Goal: Information Seeking & Learning: Learn about a topic

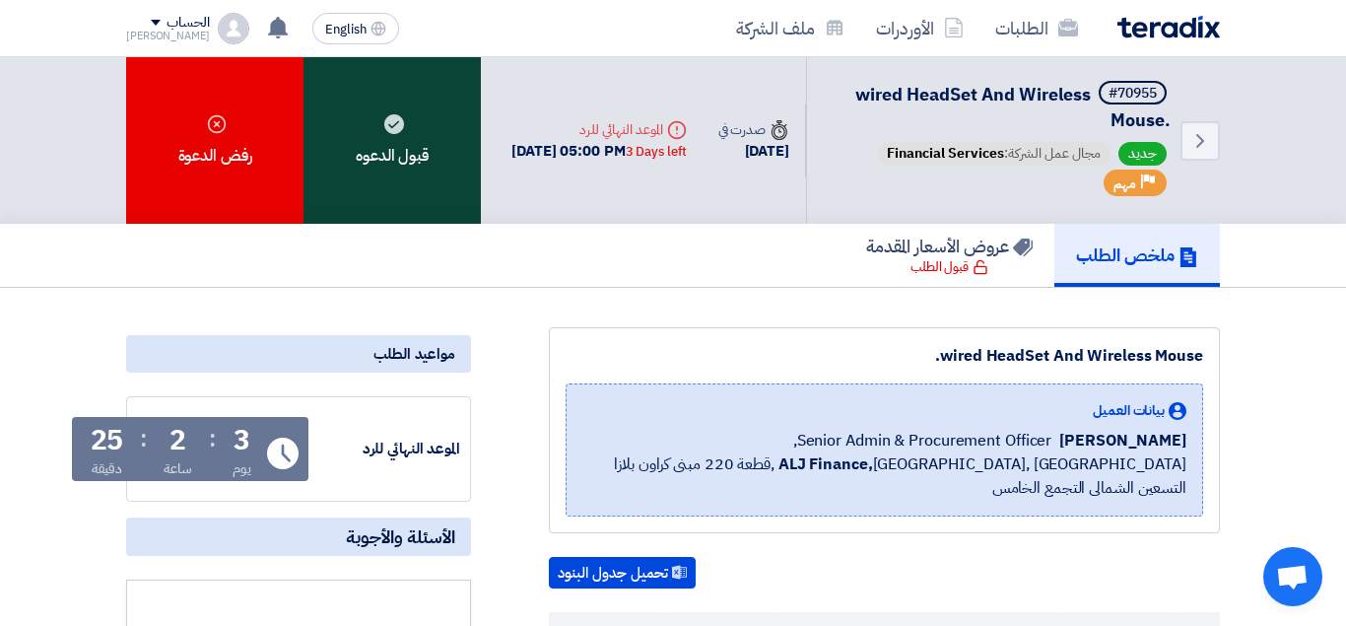
click at [394, 133] on icon at bounding box center [394, 124] width 20 height 20
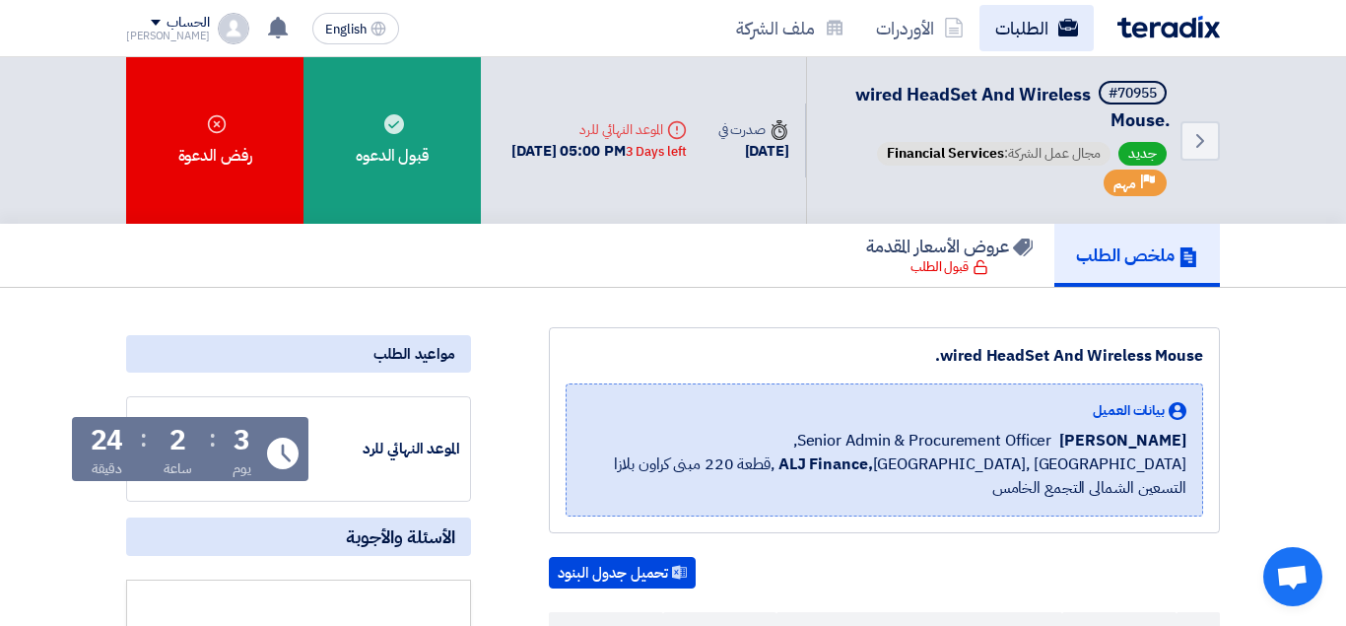
click at [1037, 30] on link "الطلبات" at bounding box center [1036, 28] width 114 height 46
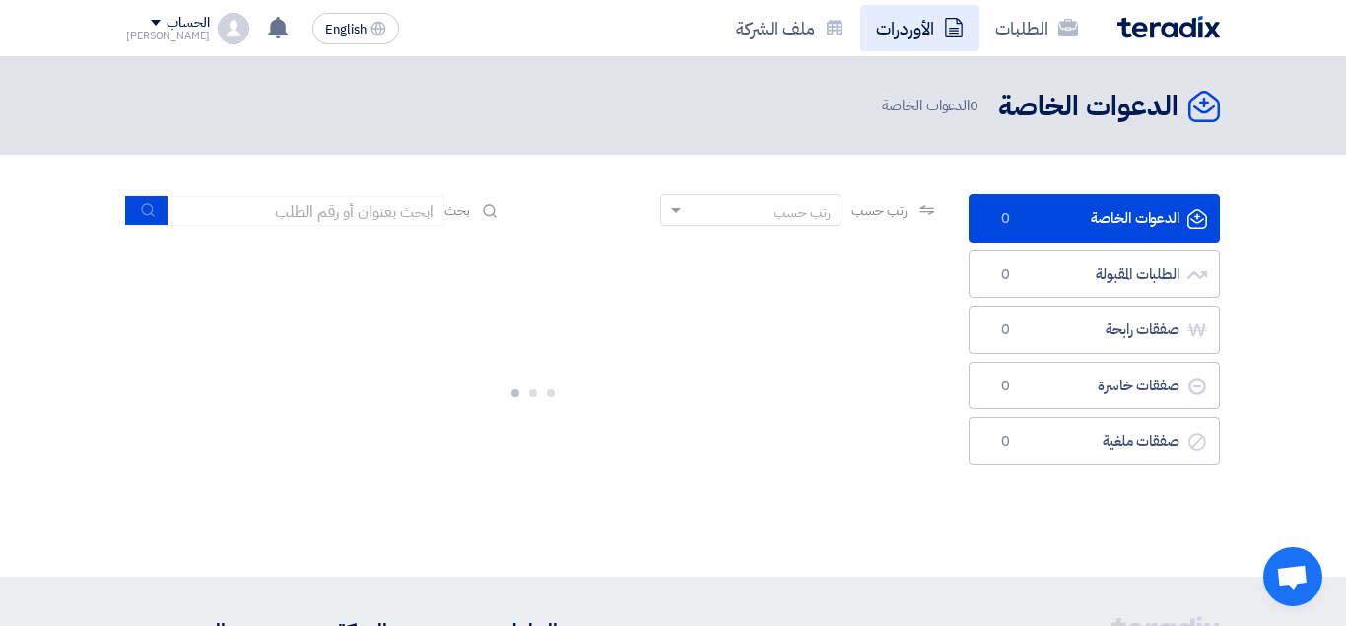
click at [910, 18] on link "الأوردرات" at bounding box center [919, 28] width 119 height 46
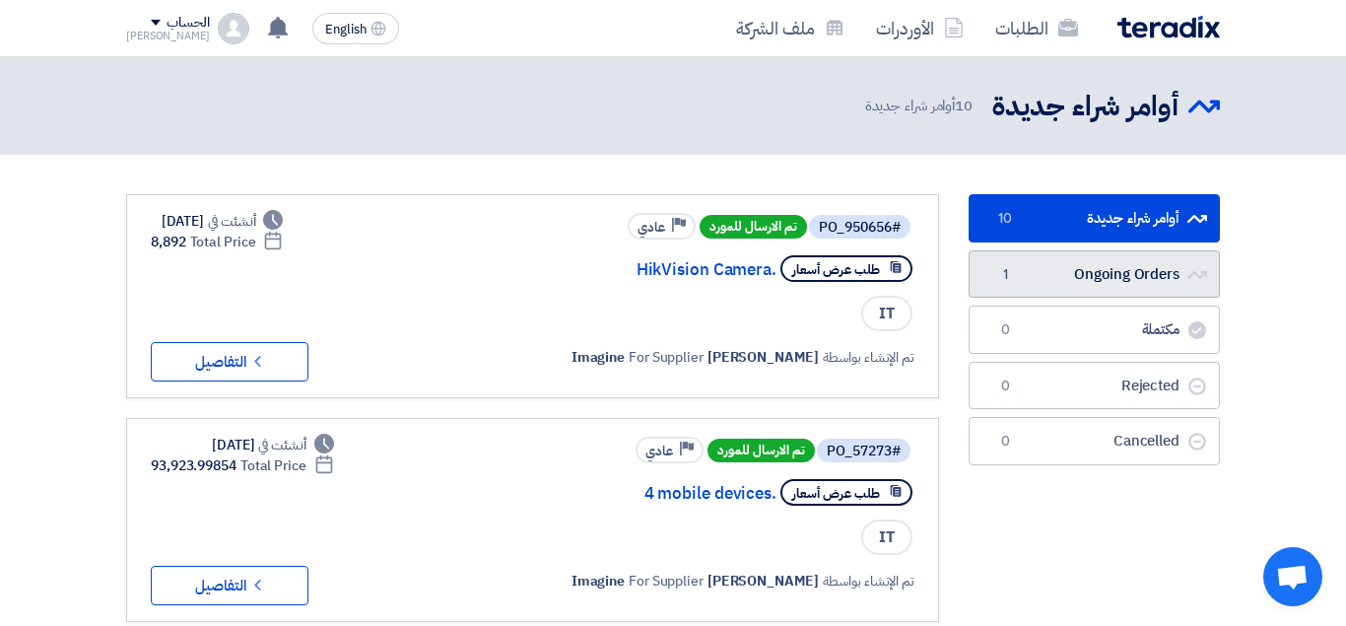
click at [1149, 279] on link "Ongoing Orders Ongoing Orders 1" at bounding box center [1093, 274] width 251 height 48
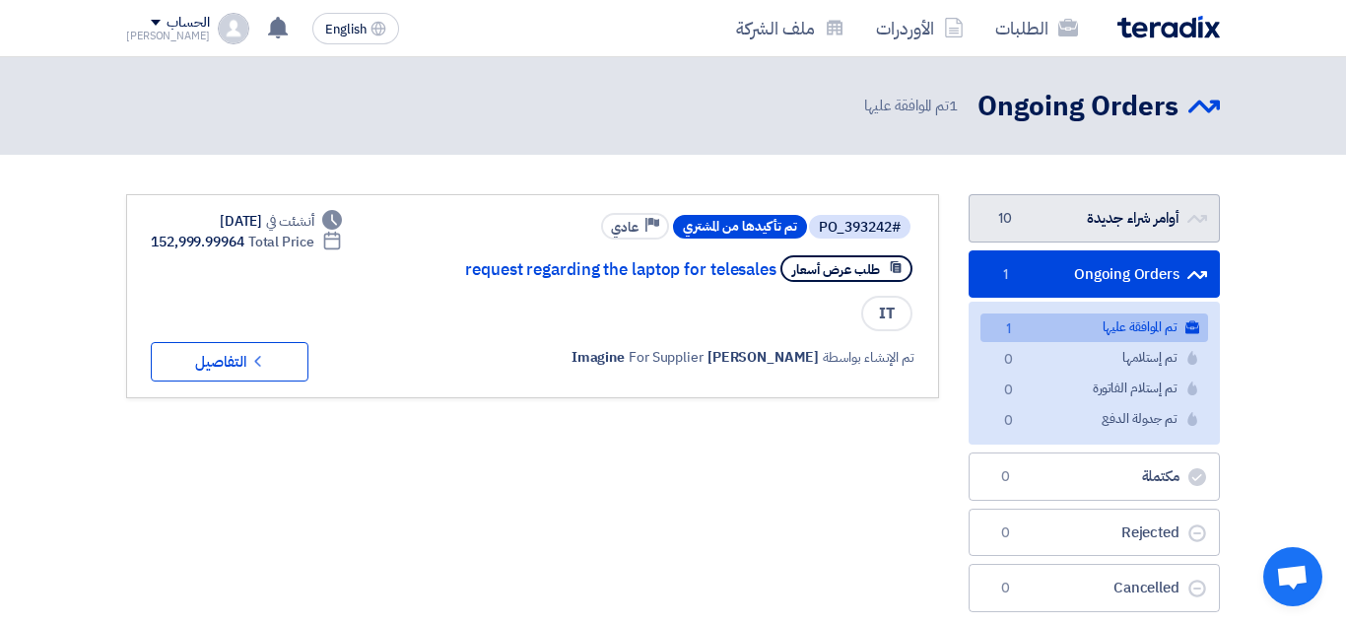
click at [1060, 216] on link "أوامر شراء جديدة أوامر شراء جديدة 10" at bounding box center [1093, 218] width 251 height 48
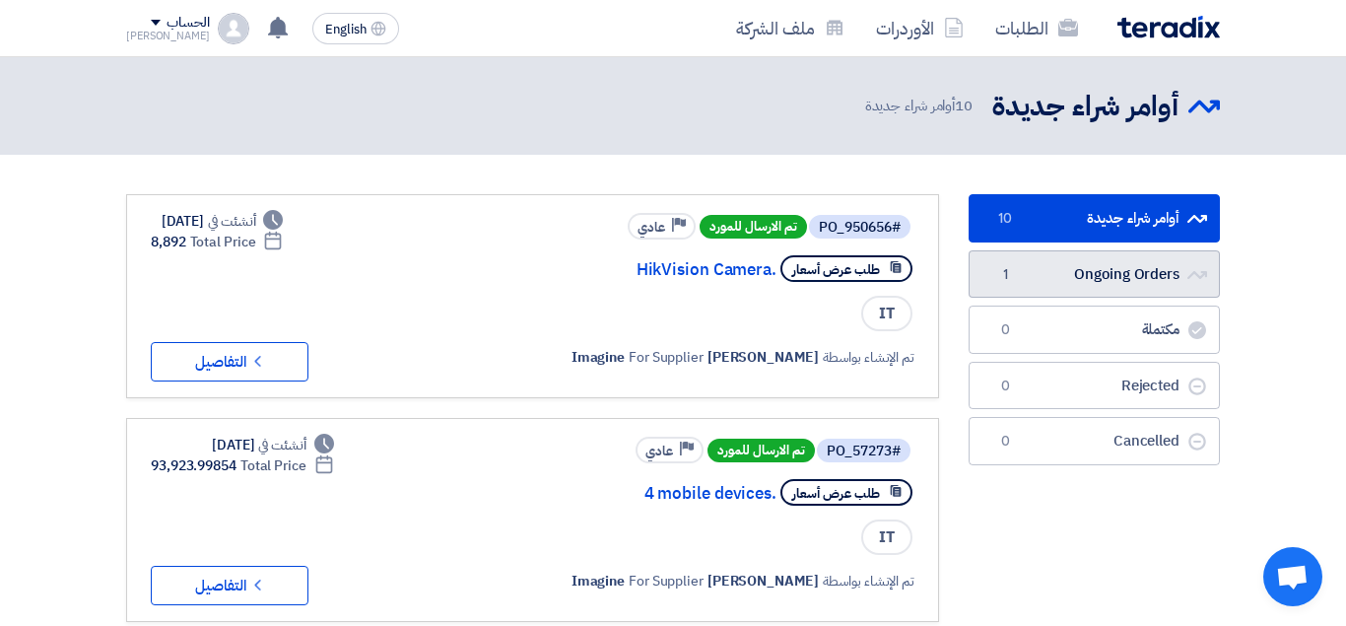
click at [1082, 290] on link "Ongoing Orders Ongoing Orders 1" at bounding box center [1093, 274] width 251 height 48
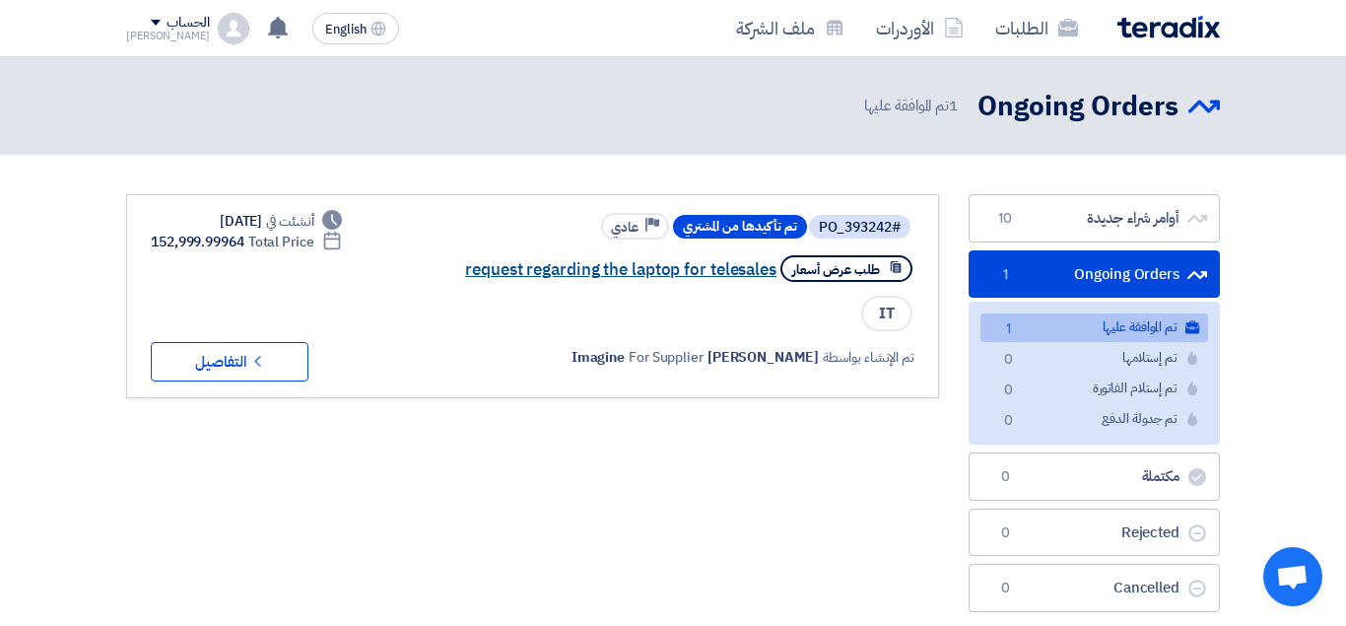
click at [708, 267] on link "request regarding the laptop for telesales" at bounding box center [579, 270] width 394 height 18
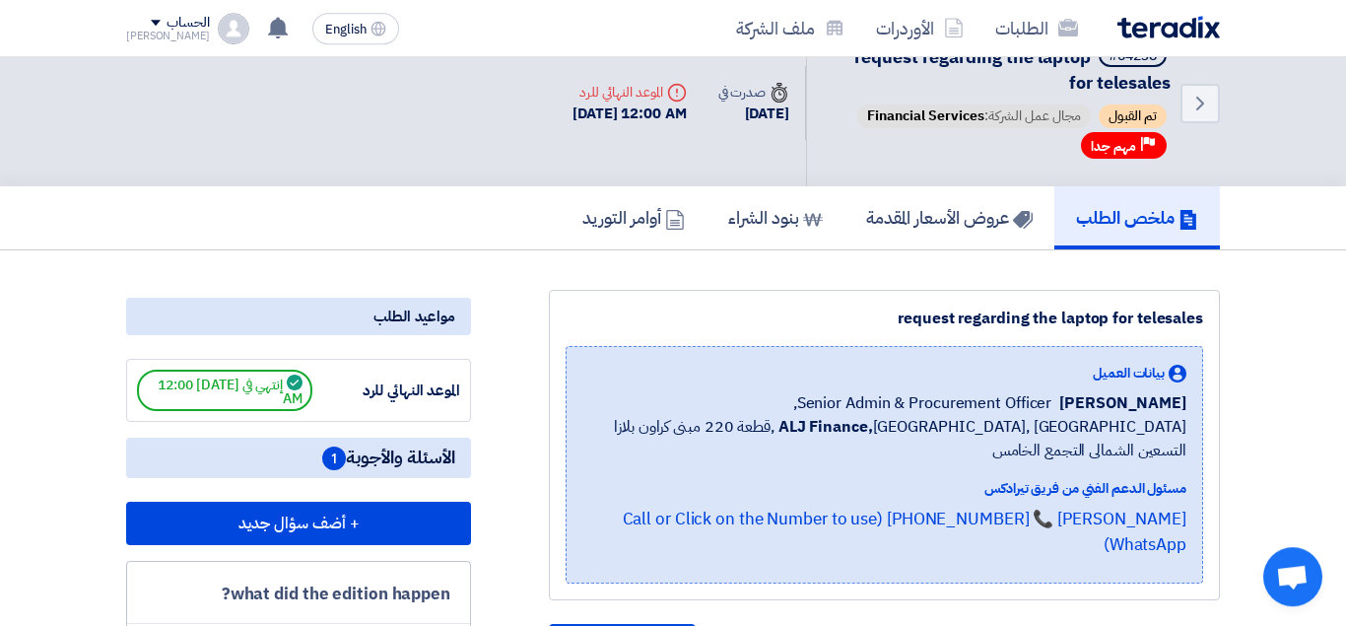
scroll to position [14, 0]
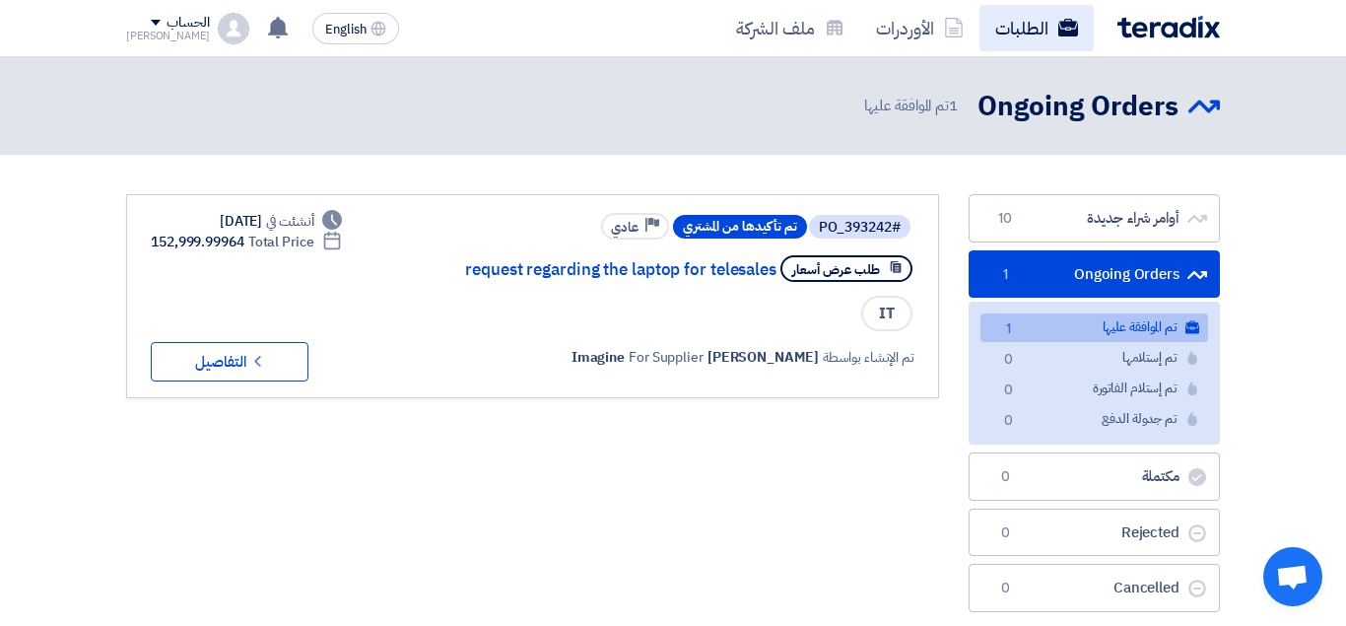
click at [1069, 28] on icon at bounding box center [1068, 28] width 20 height 20
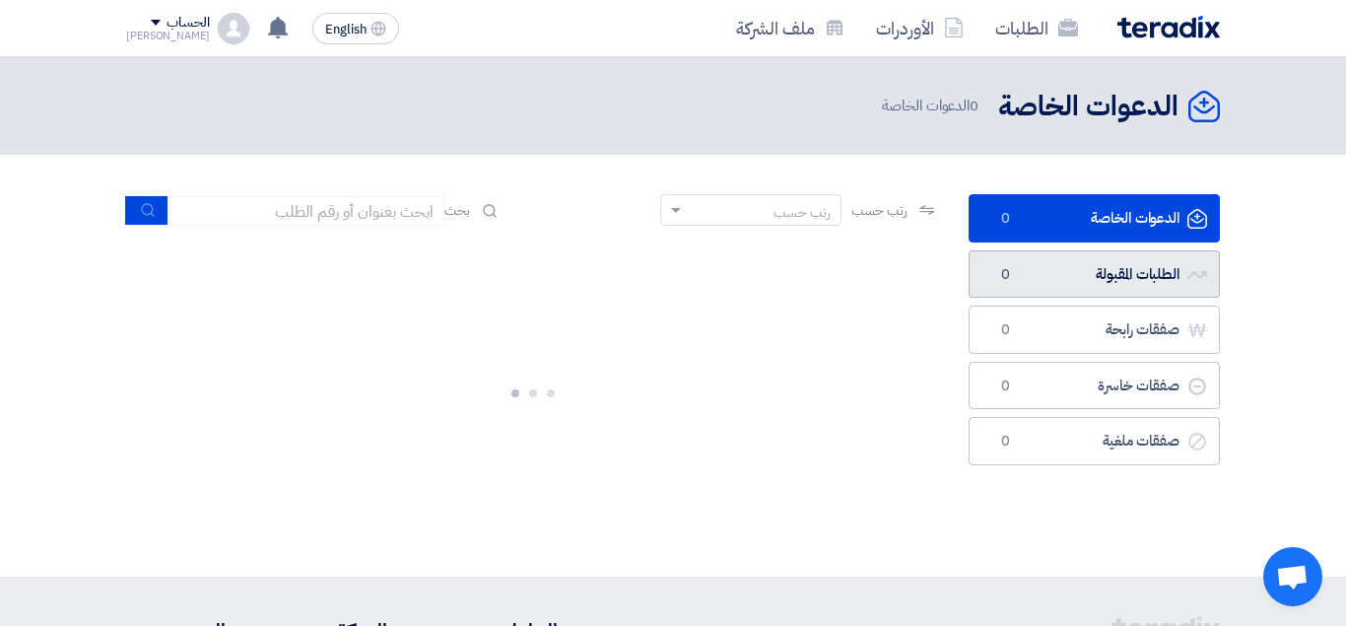
click at [1110, 285] on link "الطلبات المقبولة الطلبات المقبولة 0" at bounding box center [1093, 274] width 251 height 48
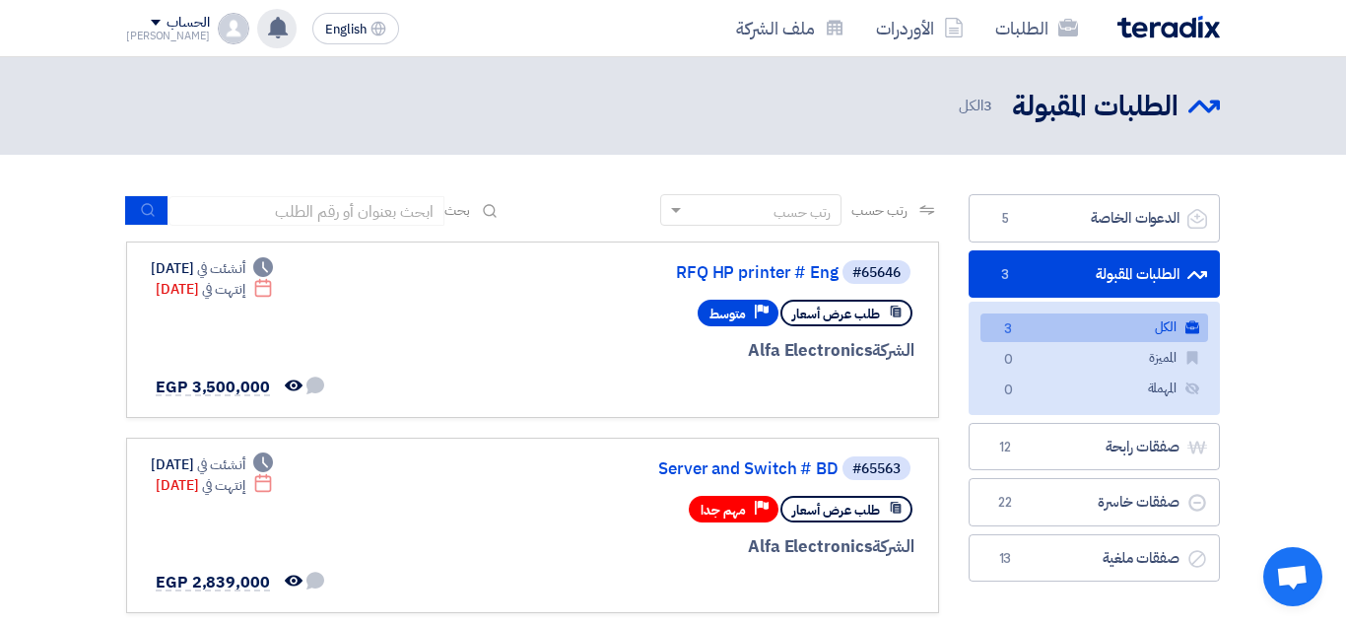
click at [257, 41] on div "تم نشر طلب عروض أسعار جديد - شاهد التفاصيل [DATE] تم نشر طلب عروض أسعار جديد - …" at bounding box center [276, 28] width 39 height 39
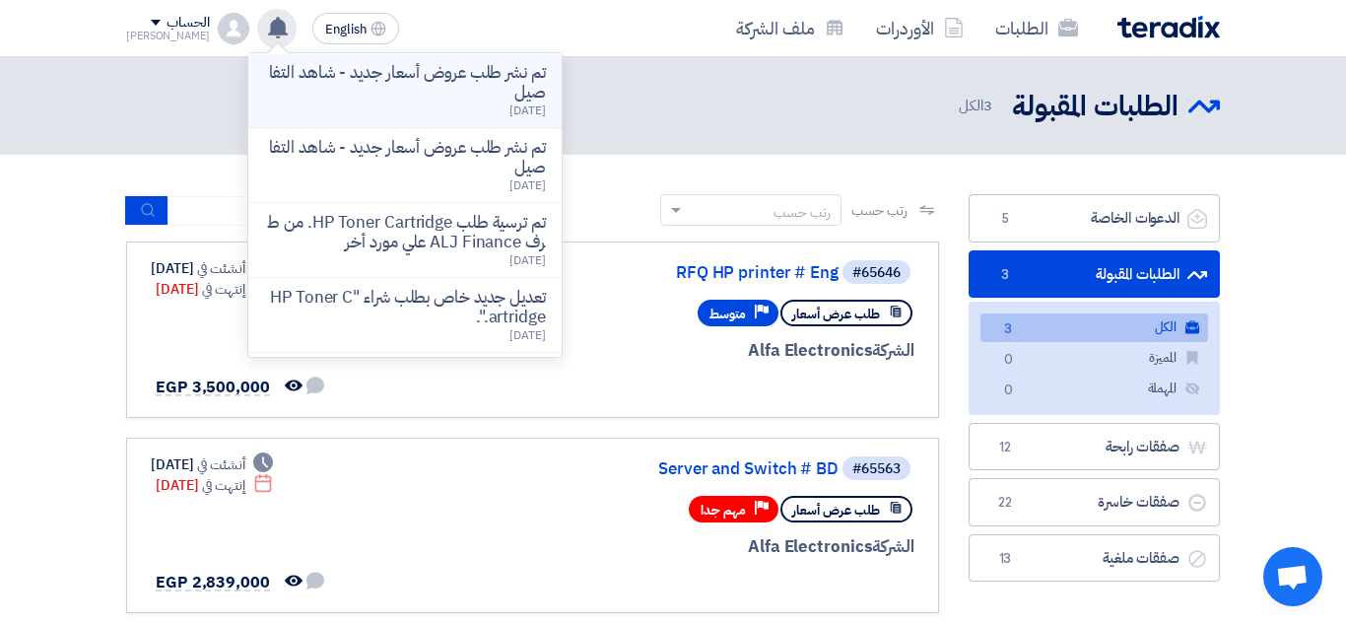
click at [469, 100] on p "تم نشر طلب عروض أسعار جديد - شاهد التفاصيل" at bounding box center [405, 82] width 282 height 39
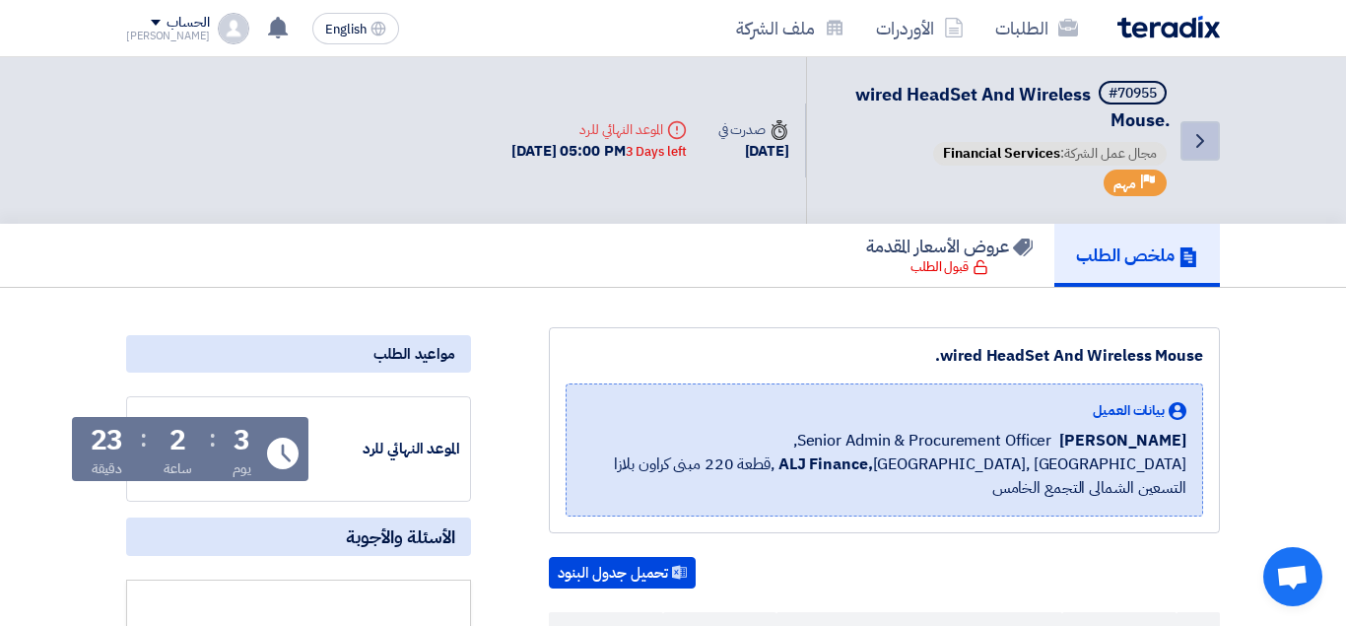
click at [1209, 151] on icon "Back" at bounding box center [1200, 141] width 24 height 24
drag, startPoint x: 1333, startPoint y: 89, endPoint x: 1341, endPoint y: 113, distance: 25.9
click at [606, 146] on div "[DATE] 05:00 PM 3 Days left" at bounding box center [598, 151] width 174 height 23
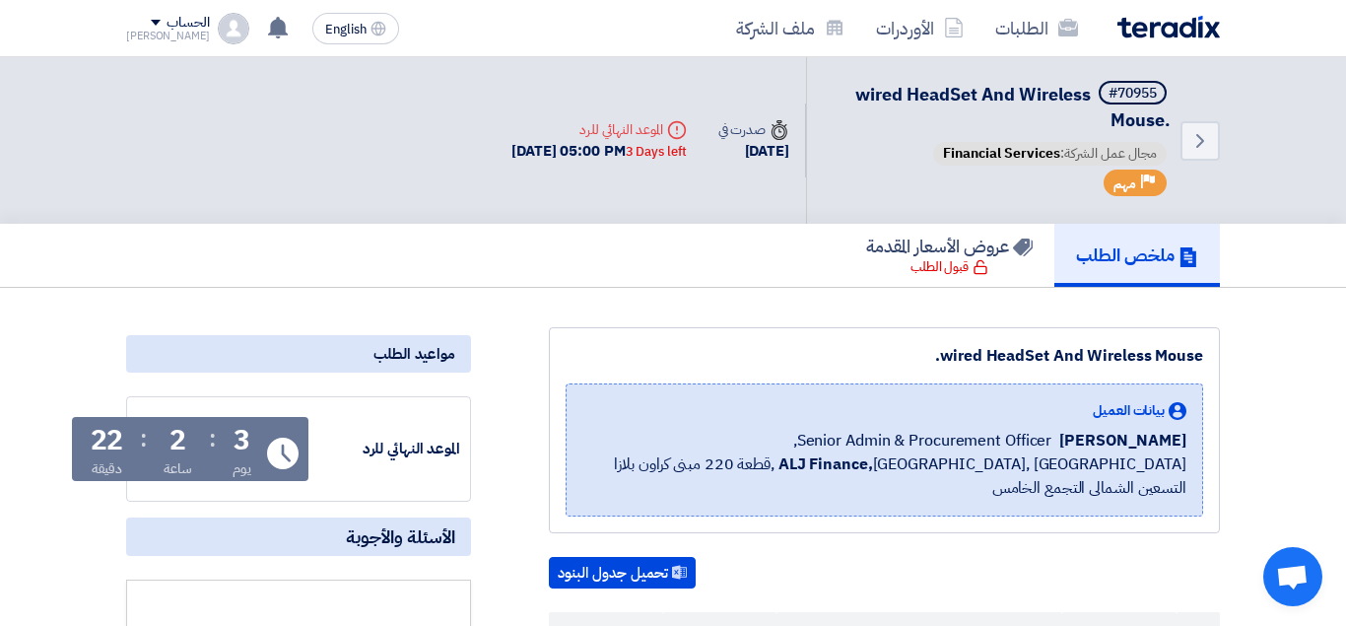
click at [988, 132] on div "#70955 wired HeadSet And Wireless Mouse. مجال عمل الشركة: Financial Services Pr…" at bounding box center [1000, 140] width 340 height 119
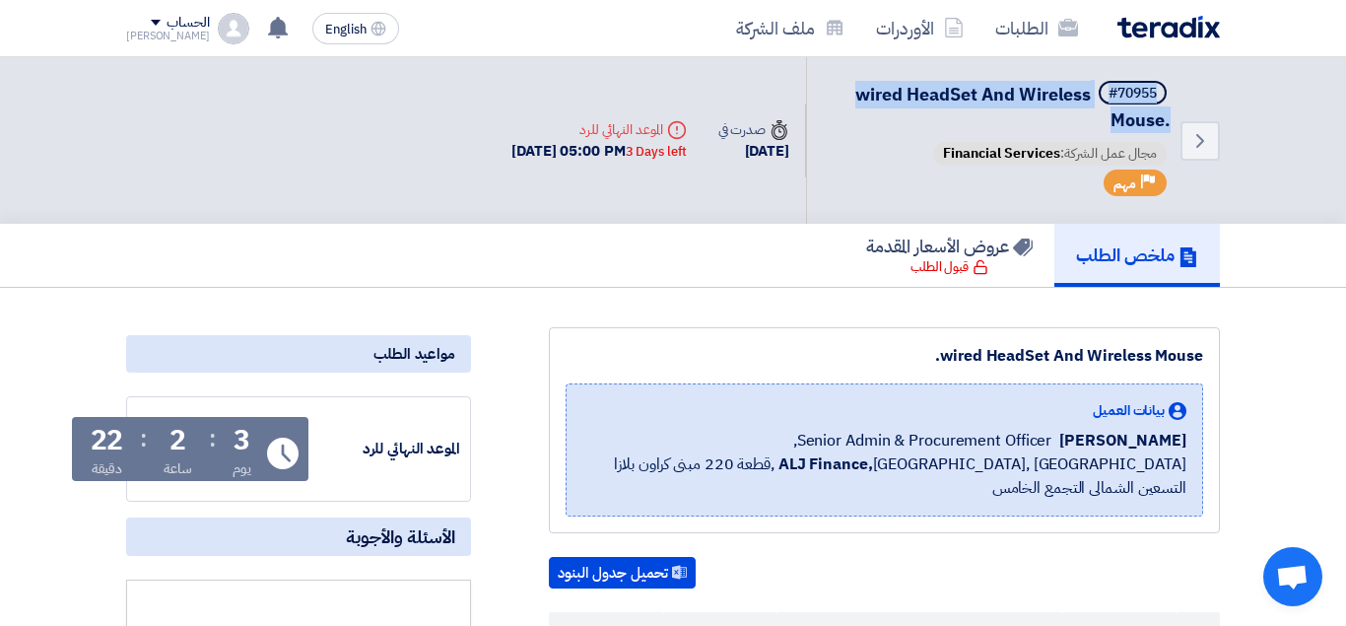
click at [988, 132] on div "#70955 wired HeadSet And Wireless Mouse. مجال عمل الشركة: Financial Services Pr…" at bounding box center [1000, 140] width 340 height 119
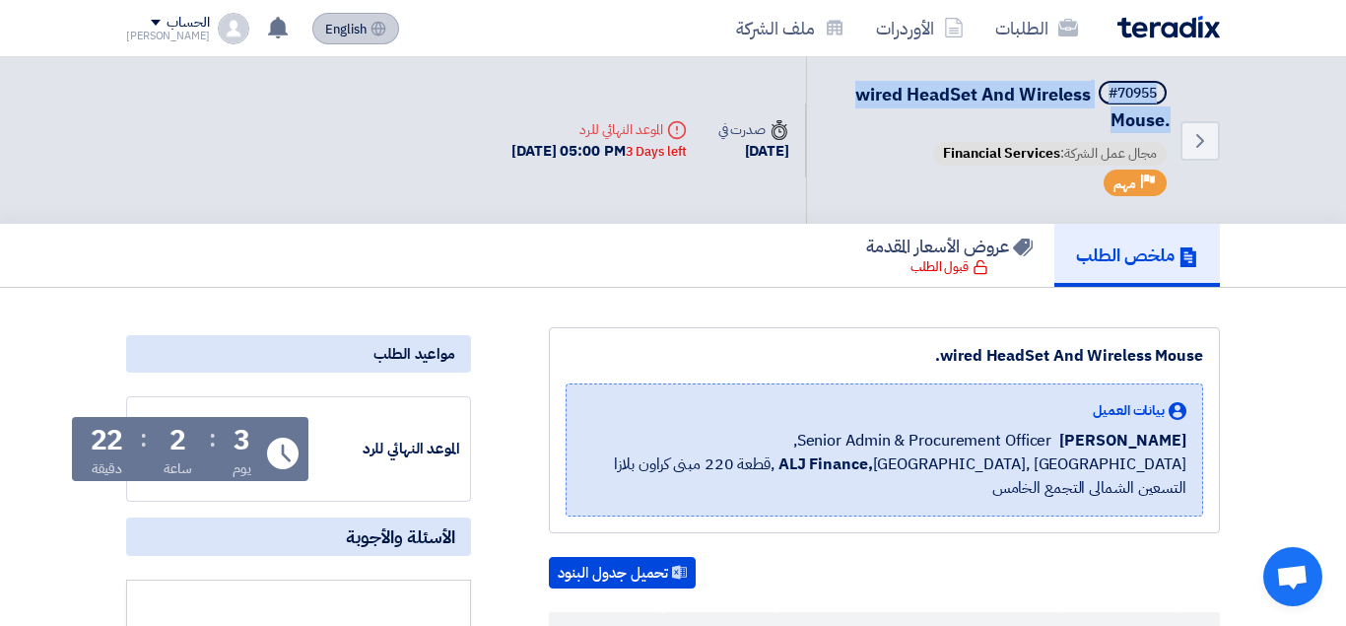
click at [329, 33] on span "English" at bounding box center [345, 30] width 41 height 14
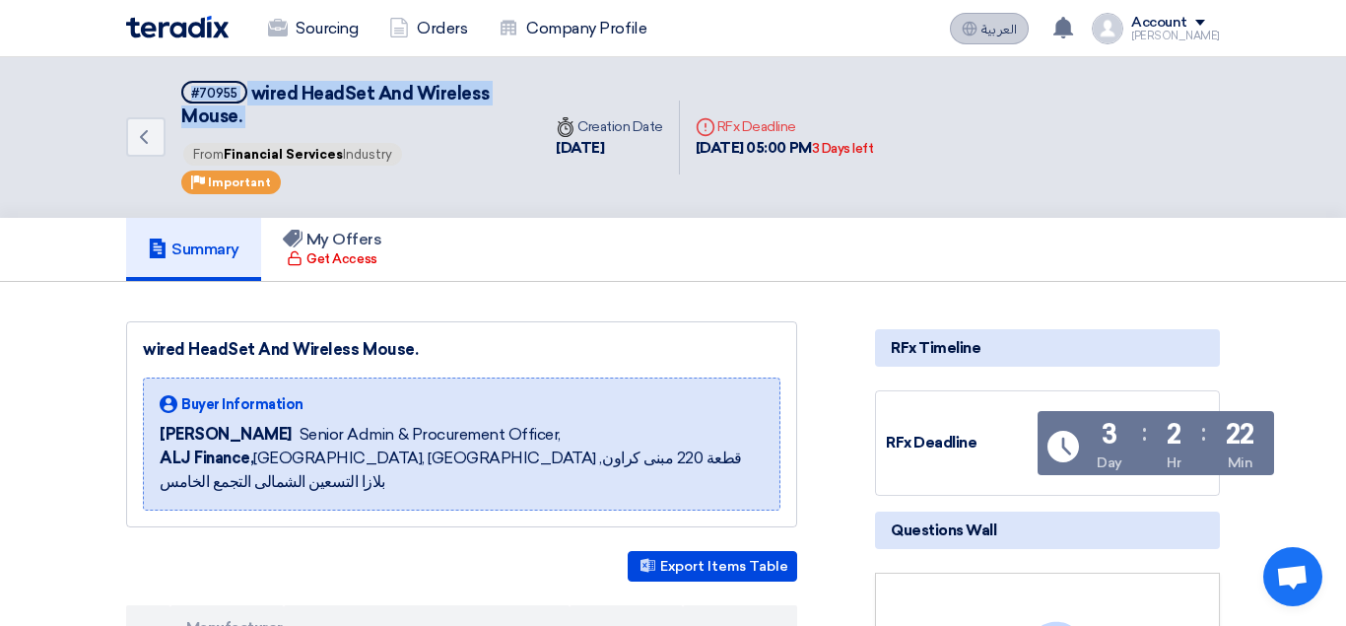
click at [1023, 19] on button "العربية ع" at bounding box center [989, 29] width 79 height 32
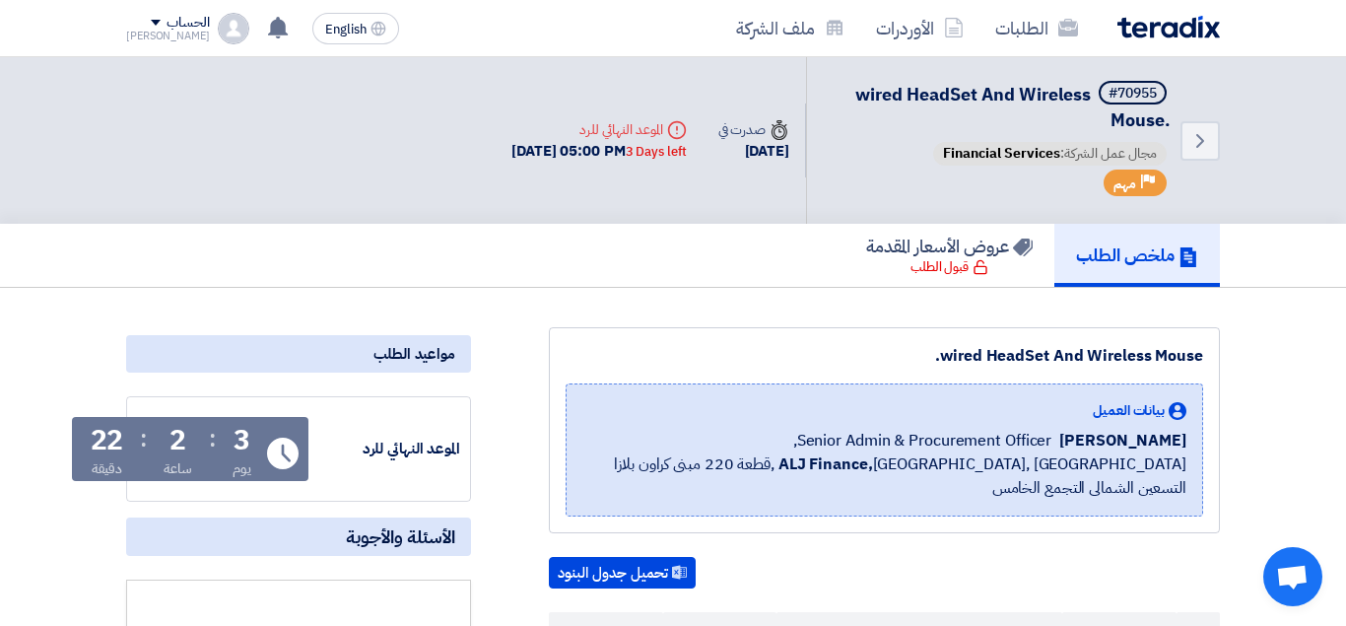
click at [1183, 56] on nav "الطلبات الأوردرات ملف الشركة English EN New request received, check details and…" at bounding box center [673, 28] width 1346 height 57
click at [1170, 24] on img at bounding box center [1168, 27] width 102 height 23
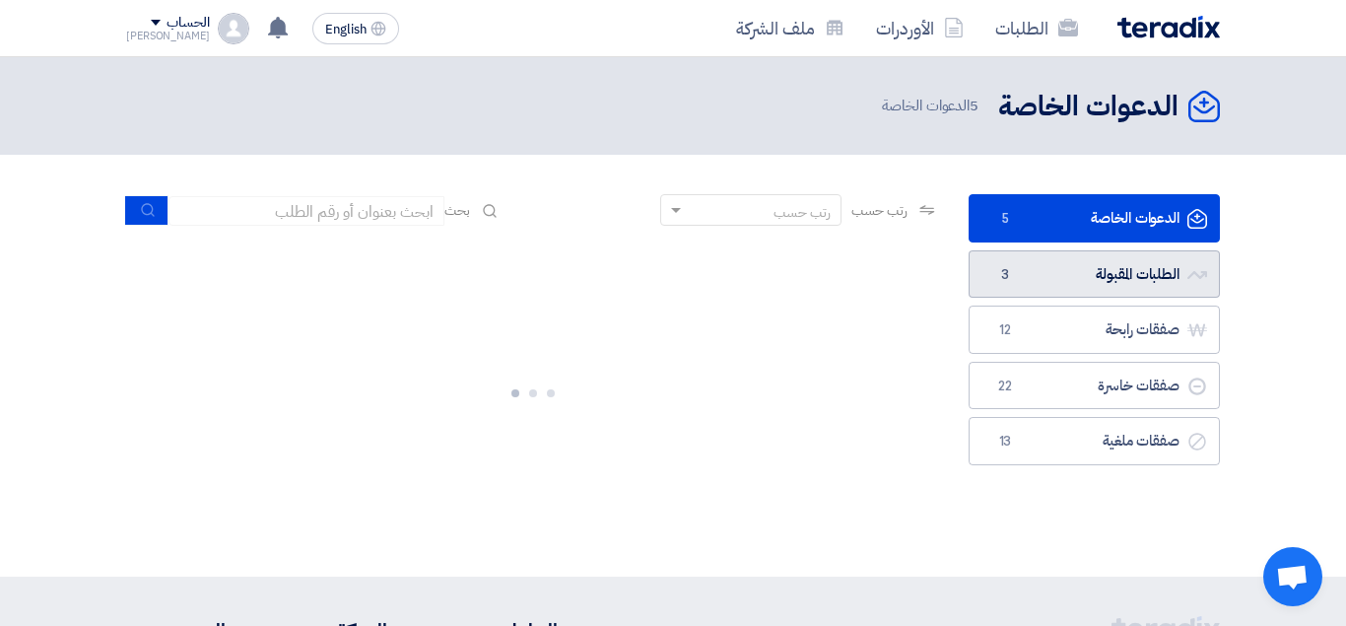
click at [1131, 275] on link "الطلبات المقبولة الطلبات المقبولة 3" at bounding box center [1093, 274] width 251 height 48
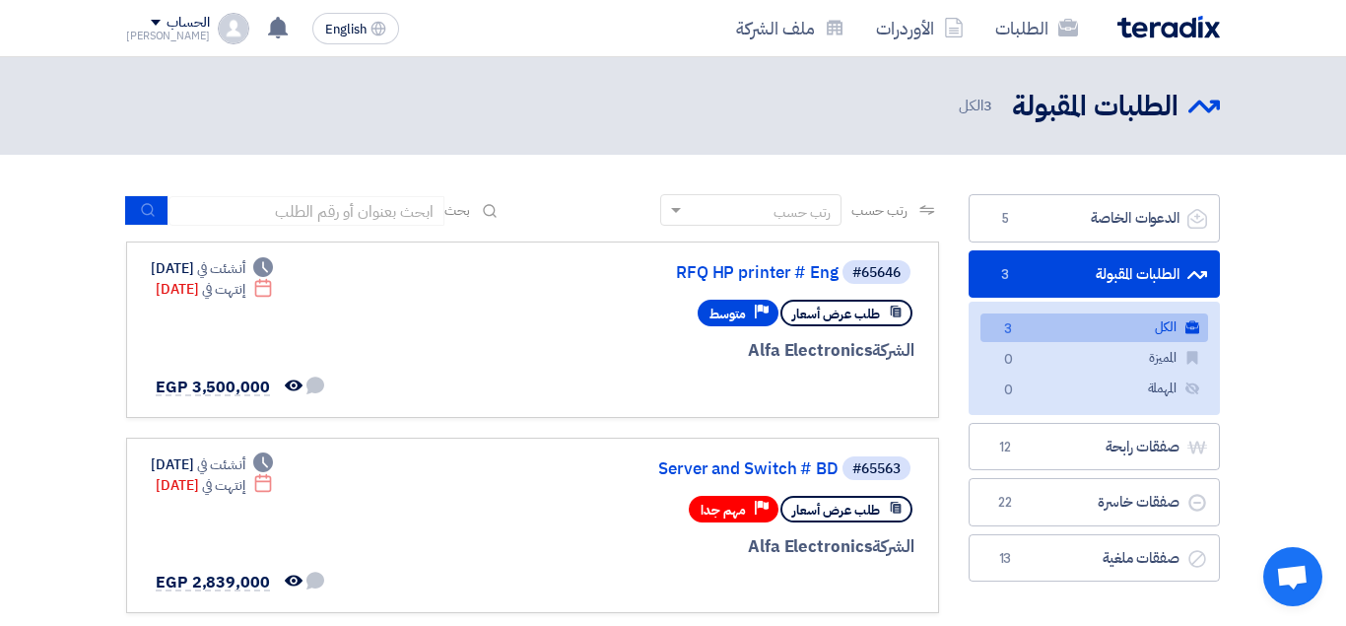
click at [760, 200] on div "رتب حسب" at bounding box center [763, 210] width 155 height 25
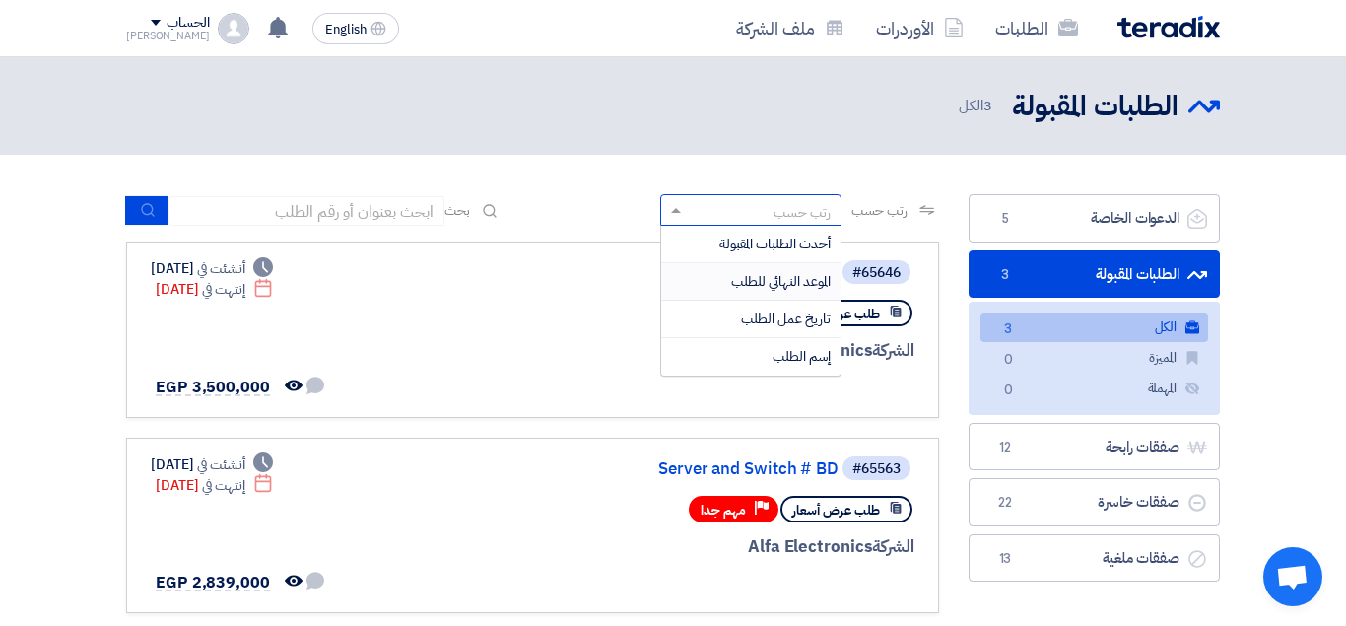
click at [769, 281] on span "الموعد النهائي للطلب" at bounding box center [780, 281] width 99 height 21
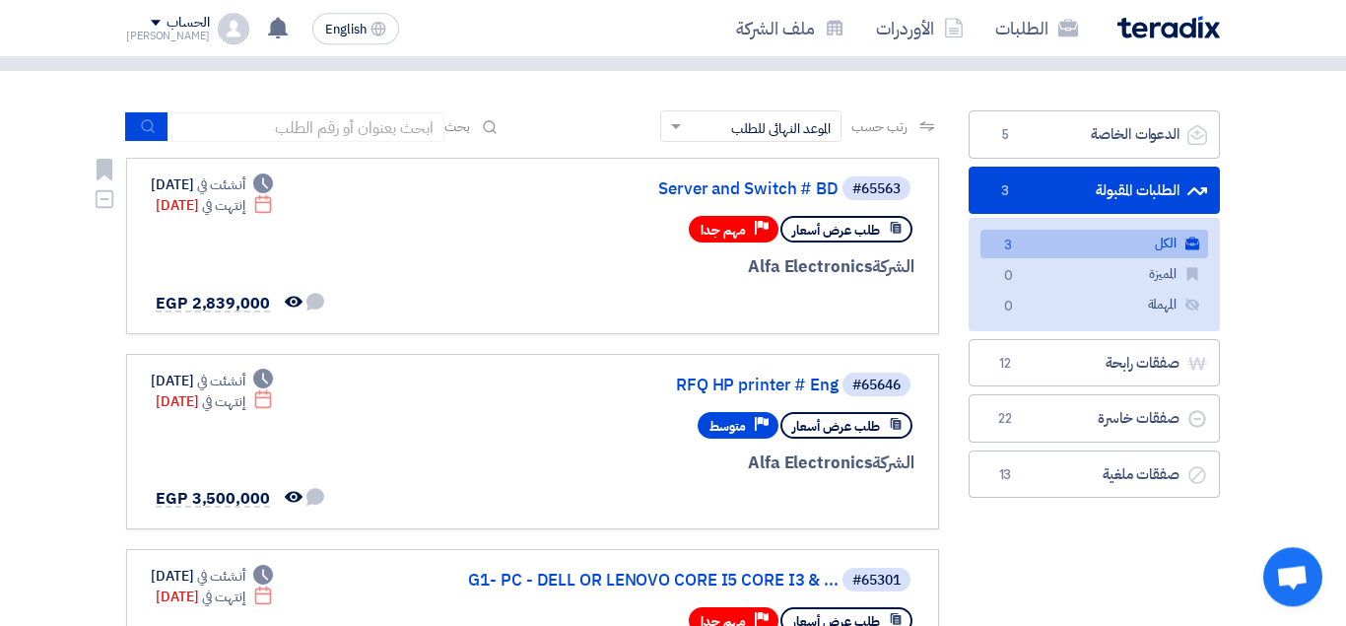
scroll to position [124, 0]
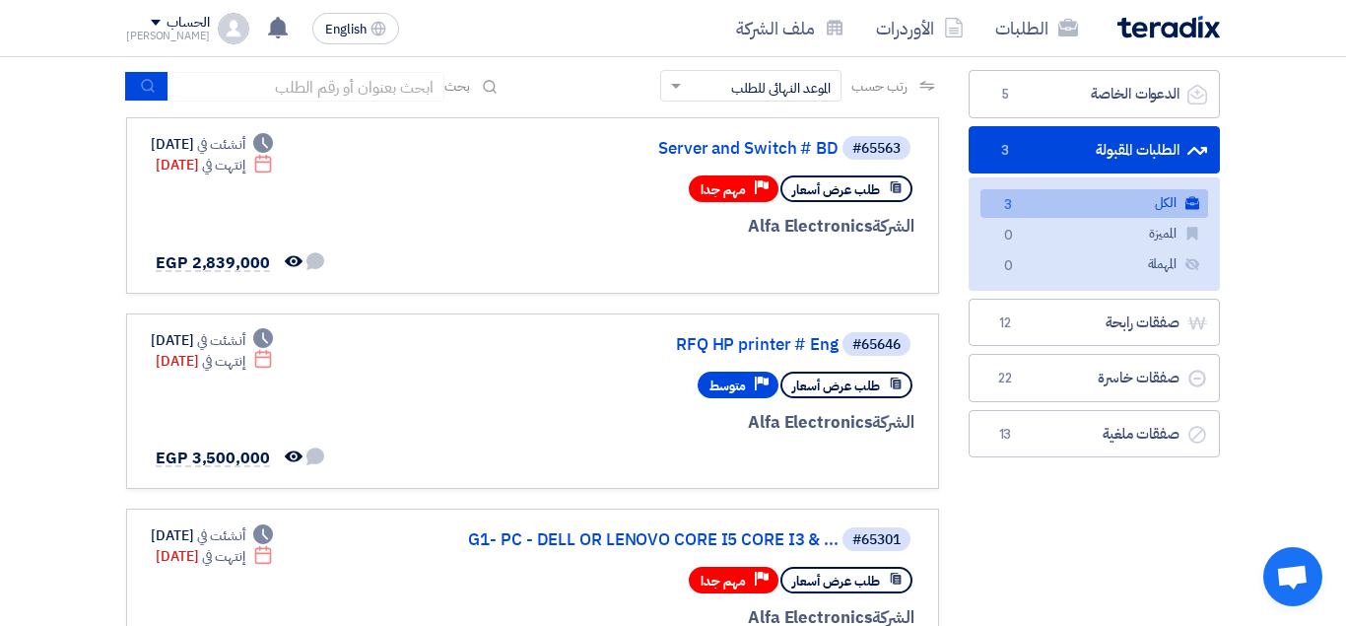
click at [793, 99] on div "رتب حسب × الموعد النهائي للطلب ×" at bounding box center [750, 86] width 181 height 32
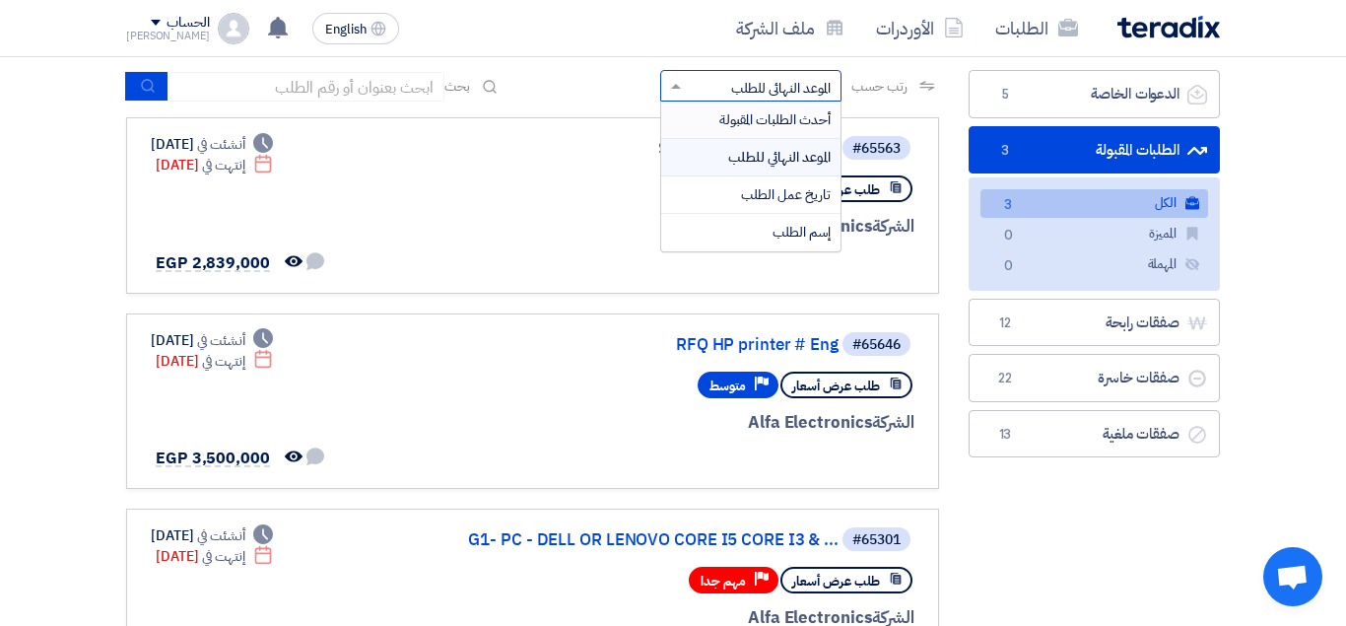
click at [778, 113] on span "أحدث الطلبات المقبولة" at bounding box center [774, 119] width 111 height 21
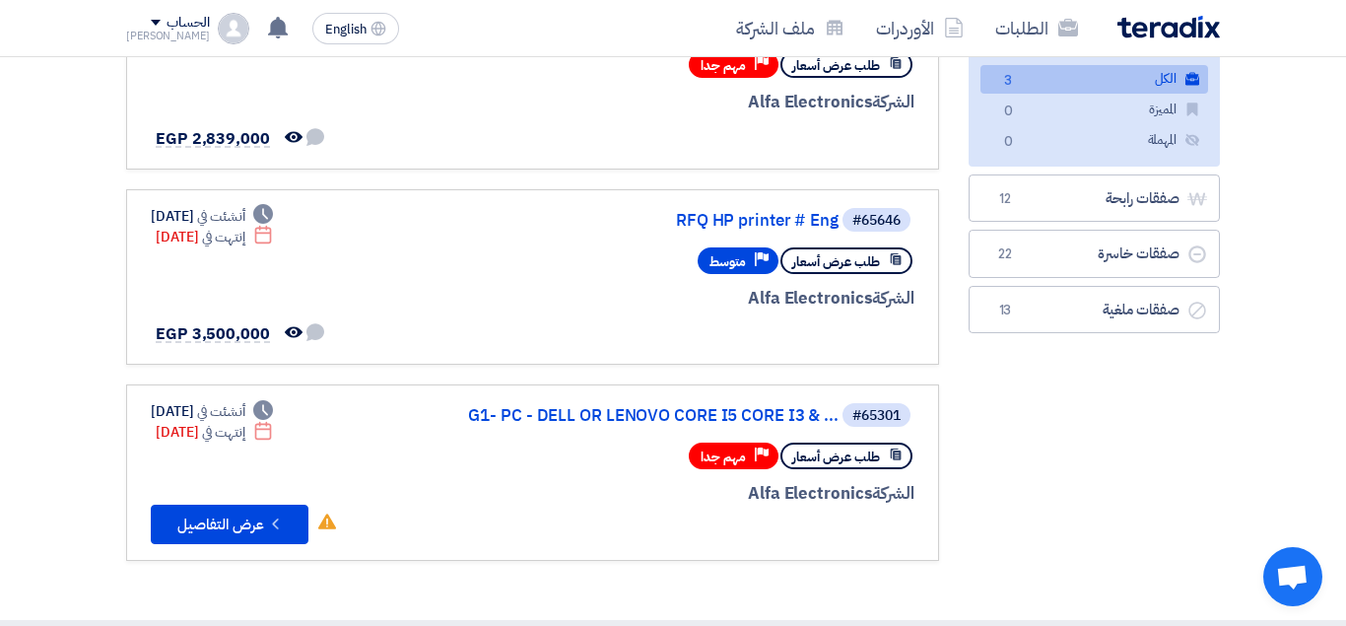
scroll to position [248, 0]
click at [685, 409] on link "G1- PC - DELL OR LENOVO CORE I5 CORE I3 & ..." at bounding box center [641, 416] width 394 height 18
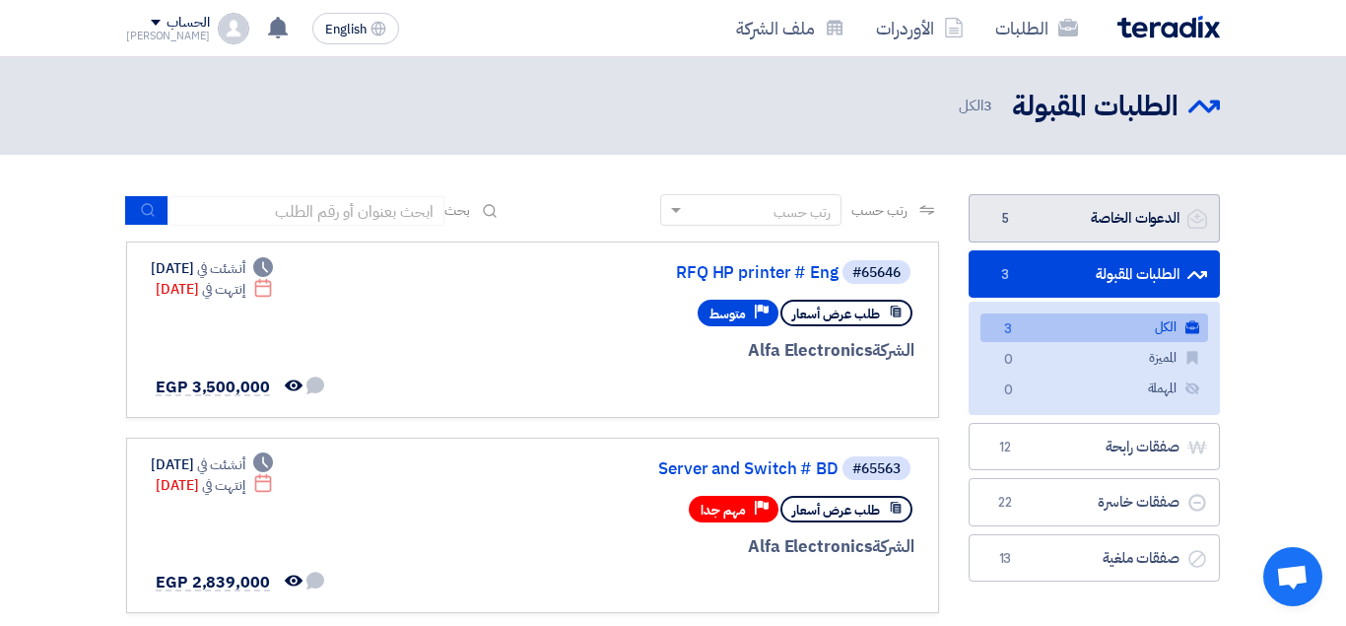
click at [1085, 200] on link "الدعوات الخاصة الدعوات الخاصة 5" at bounding box center [1093, 218] width 251 height 48
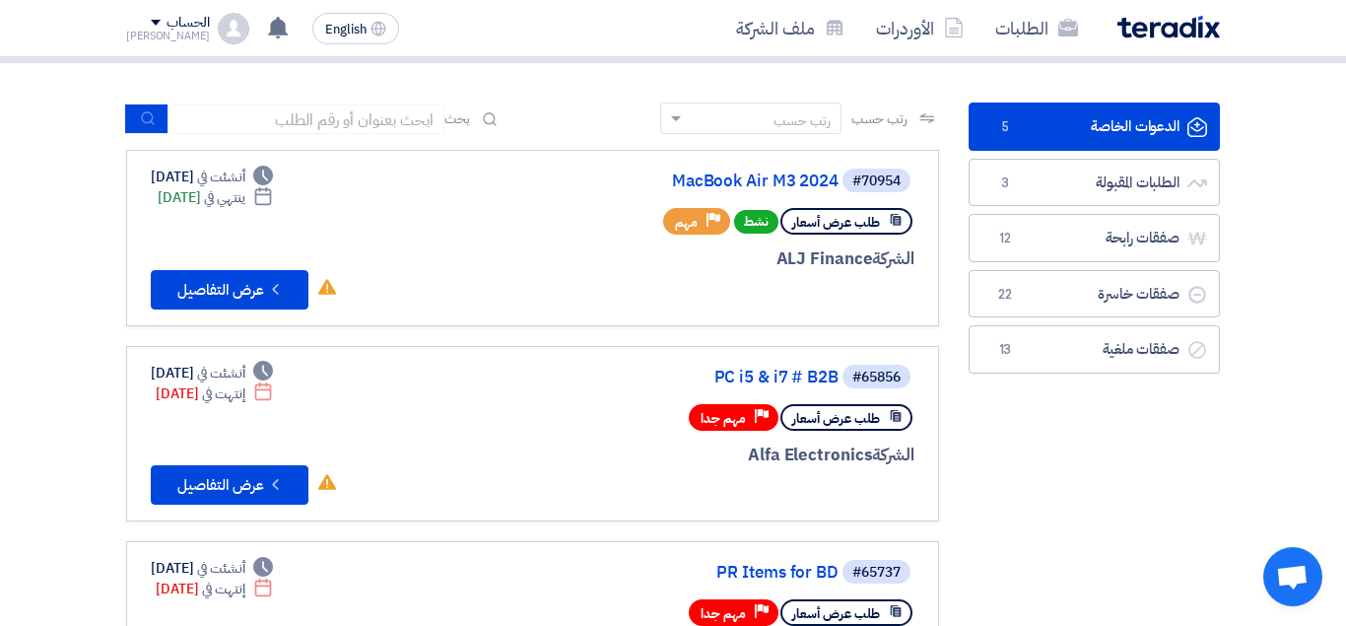
scroll to position [81, 0]
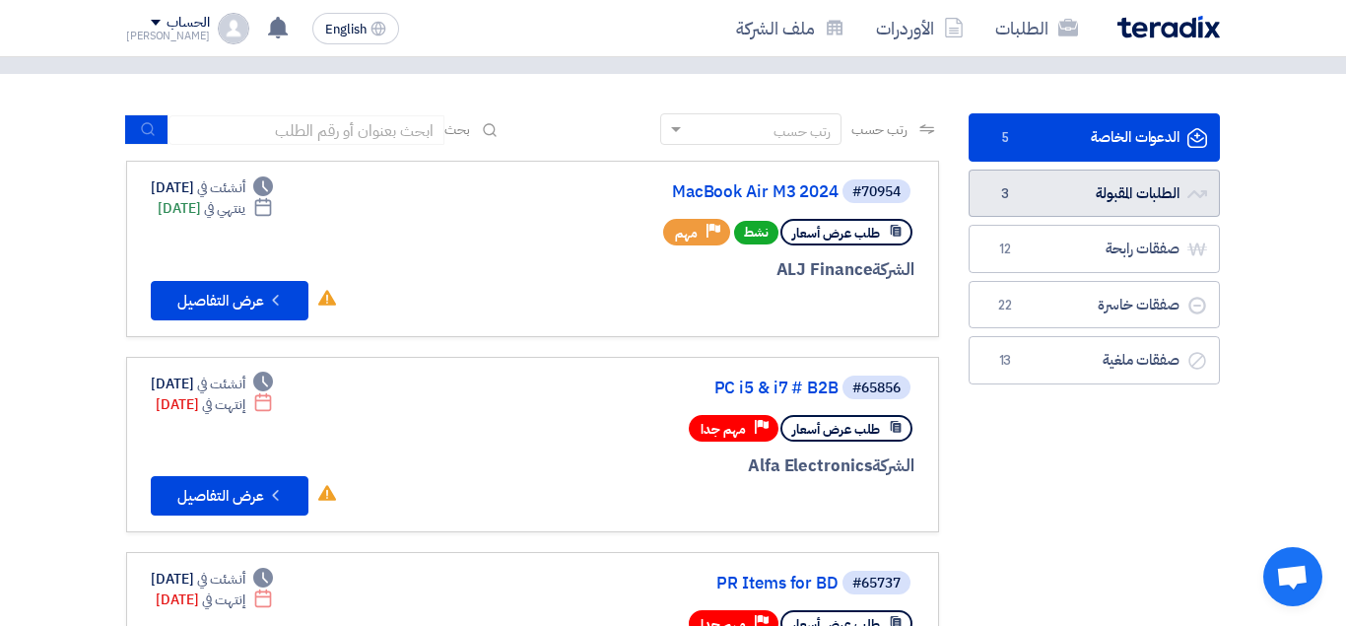
click at [1131, 196] on link "الطلبات المقبولة الطلبات المقبولة 3" at bounding box center [1093, 193] width 251 height 48
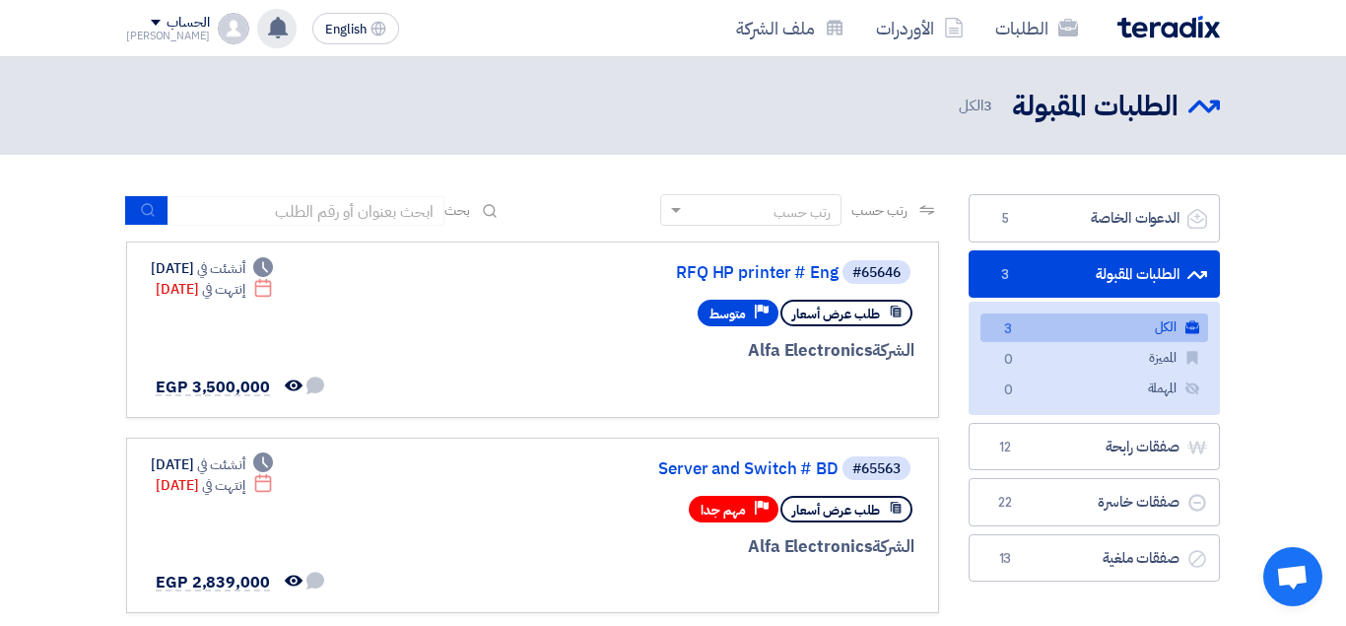
click at [267, 26] on icon at bounding box center [278, 28] width 22 height 22
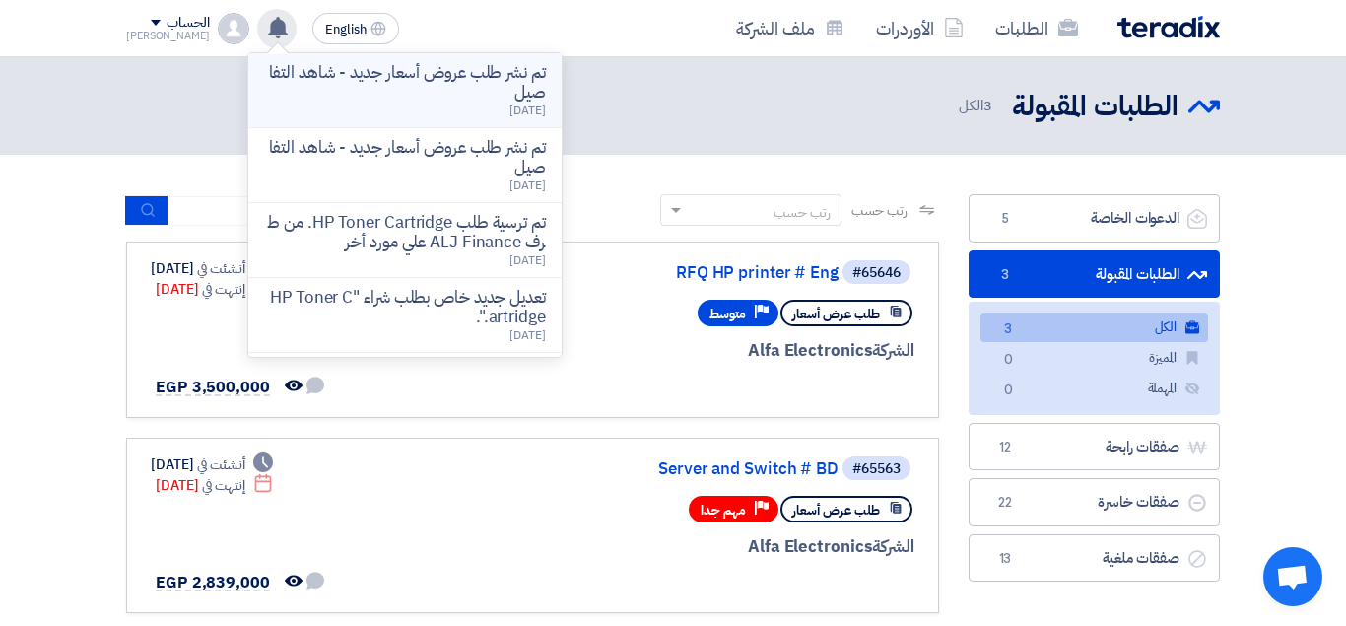
click at [461, 89] on p "تم نشر طلب عروض أسعار جديد - شاهد التفاصيل" at bounding box center [405, 82] width 282 height 39
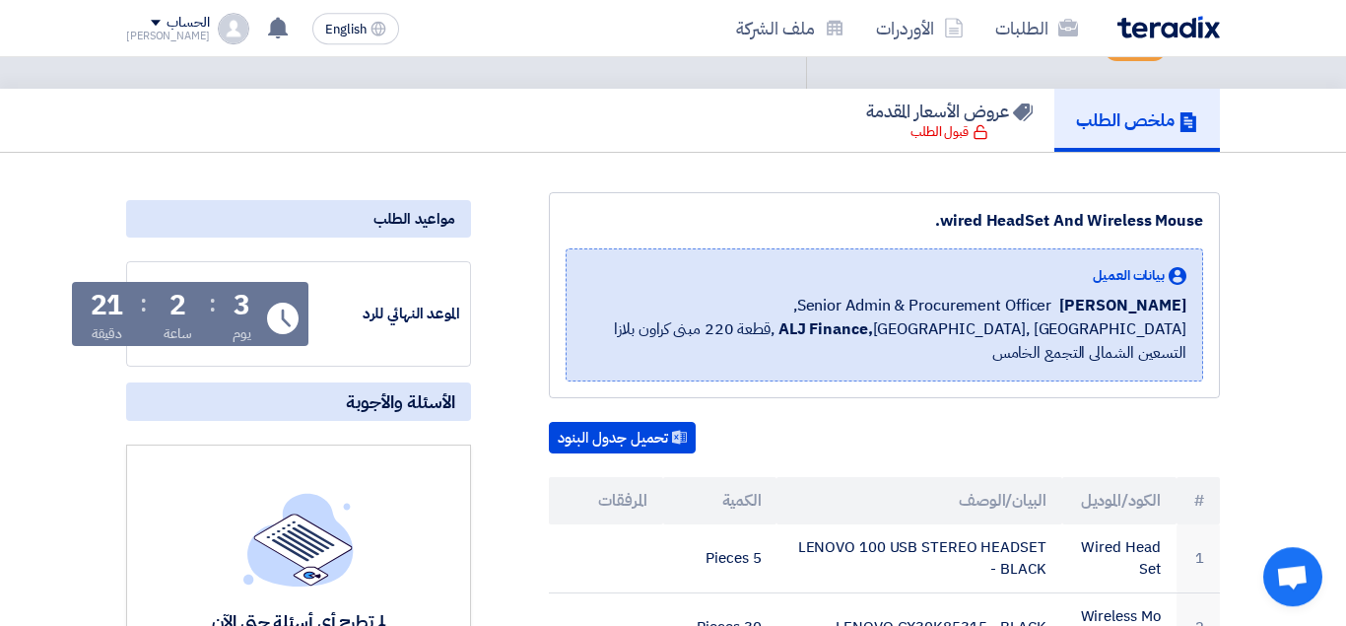
scroll to position [124, 0]
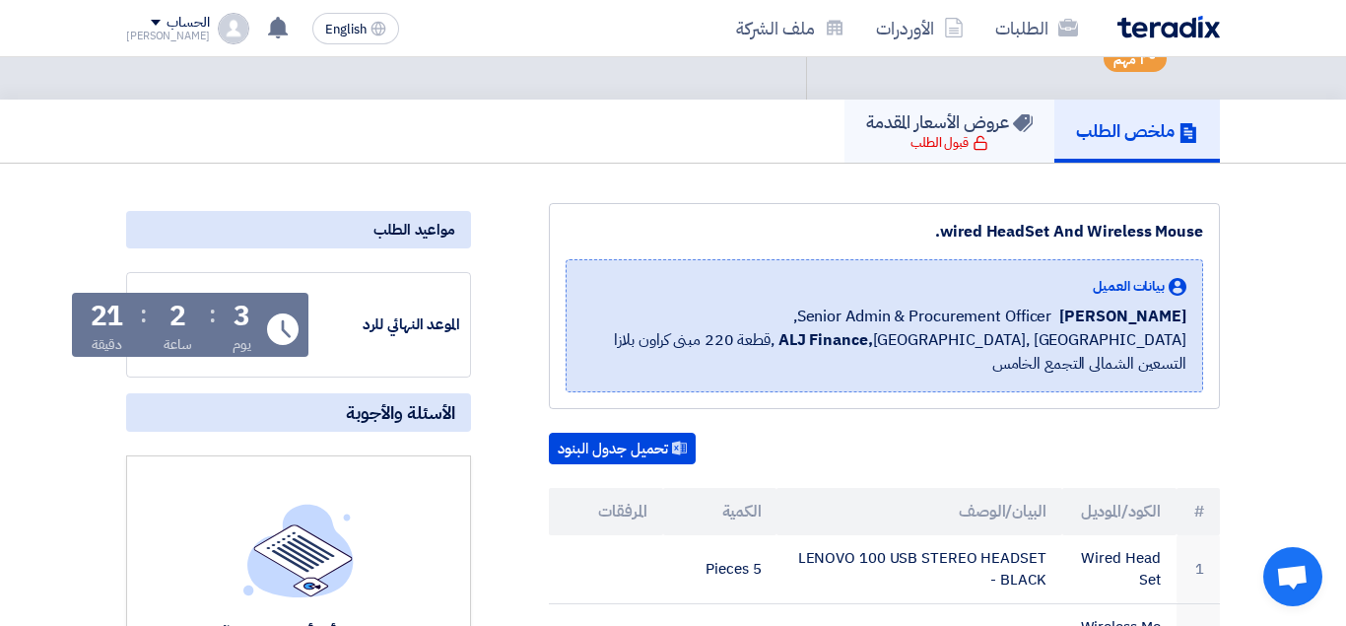
click at [952, 142] on div "قبول الطلب" at bounding box center [949, 143] width 78 height 20
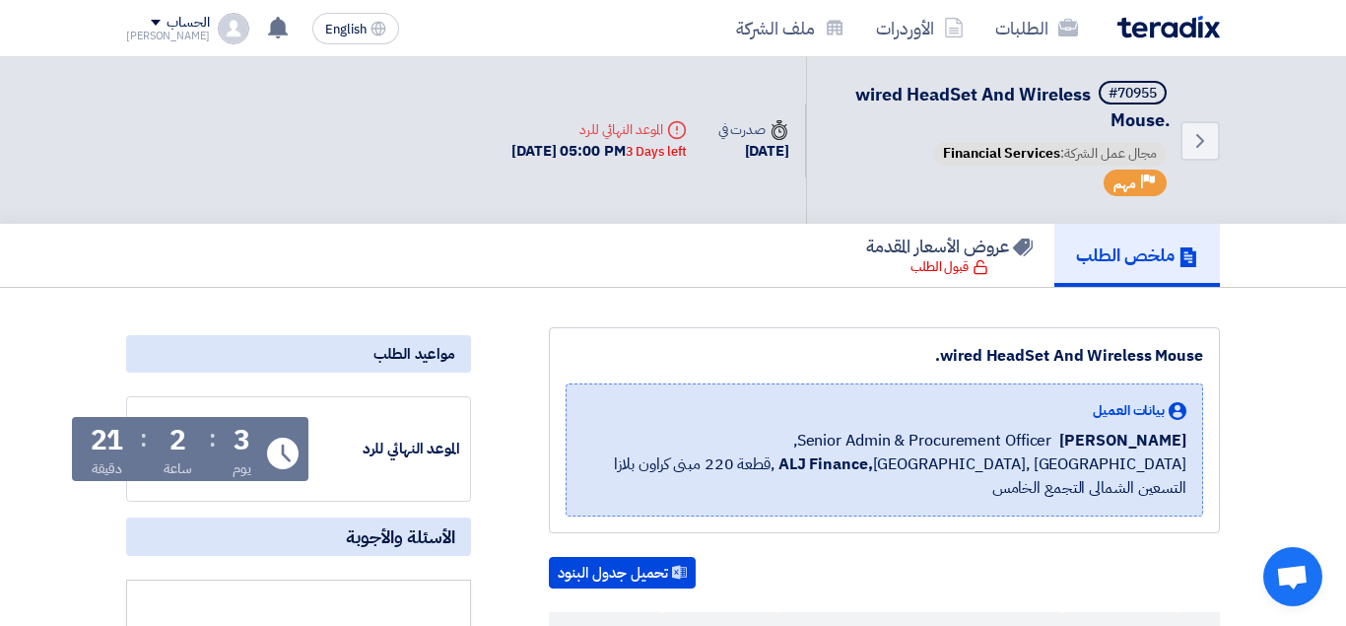
click at [974, 149] on span "Financial Services" at bounding box center [1001, 153] width 117 height 21
click at [138, 29] on div "الحساب" at bounding box center [168, 23] width 84 height 17
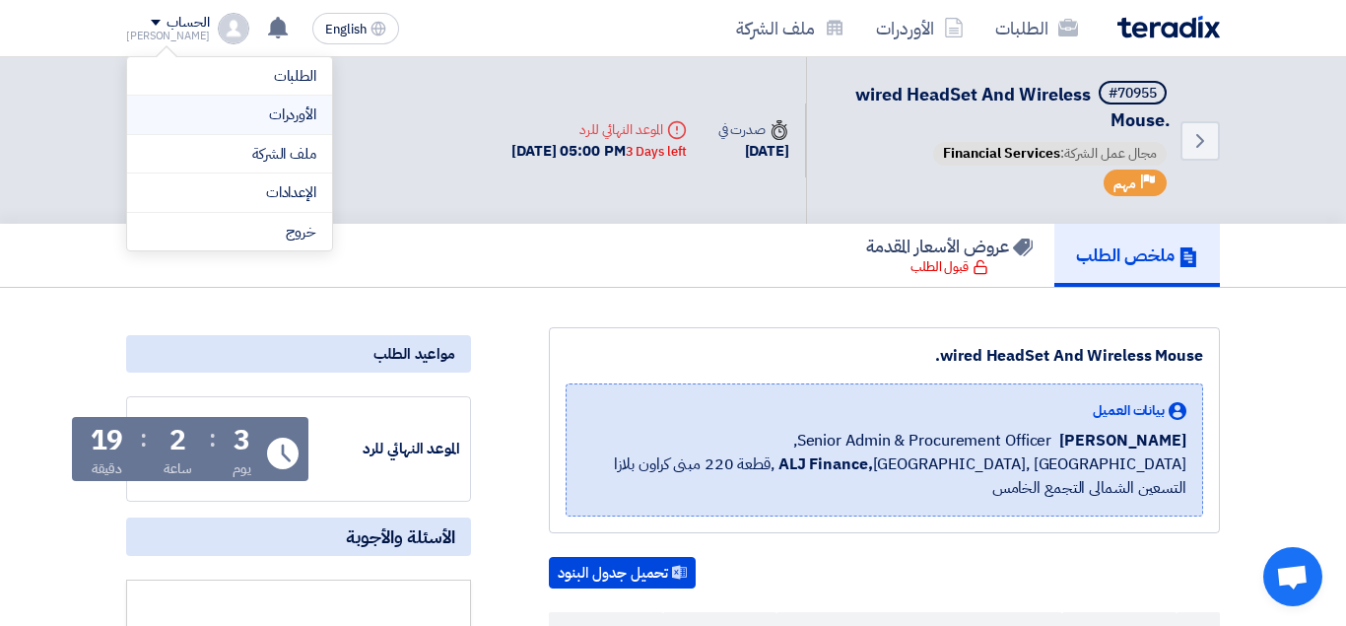
click at [273, 121] on link "الأوردرات" at bounding box center [229, 114] width 173 height 23
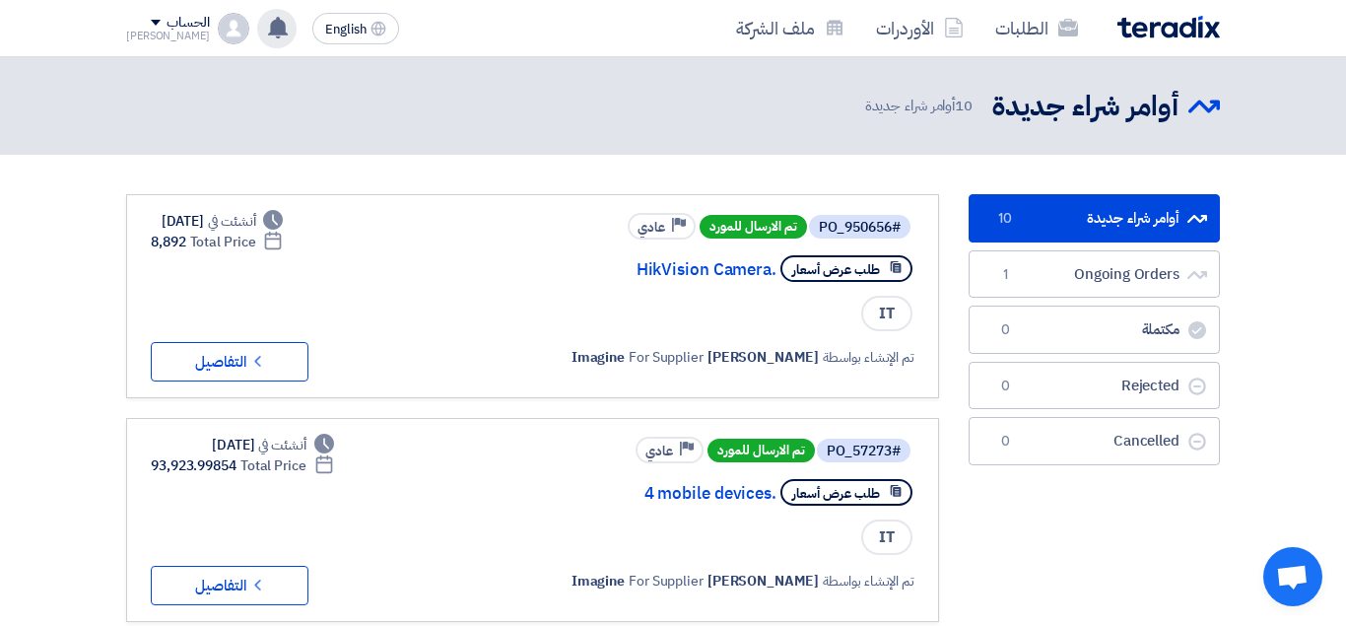
click at [267, 35] on icon at bounding box center [278, 28] width 22 height 22
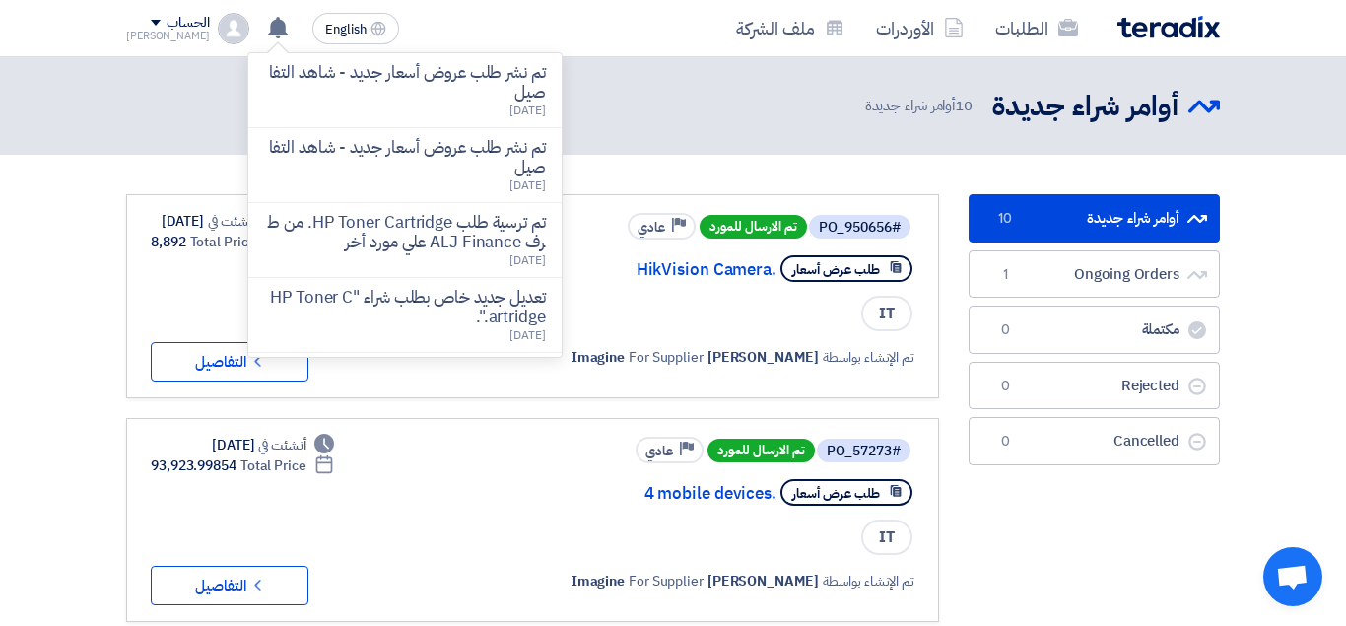
click at [151, 23] on span at bounding box center [156, 23] width 10 height 6
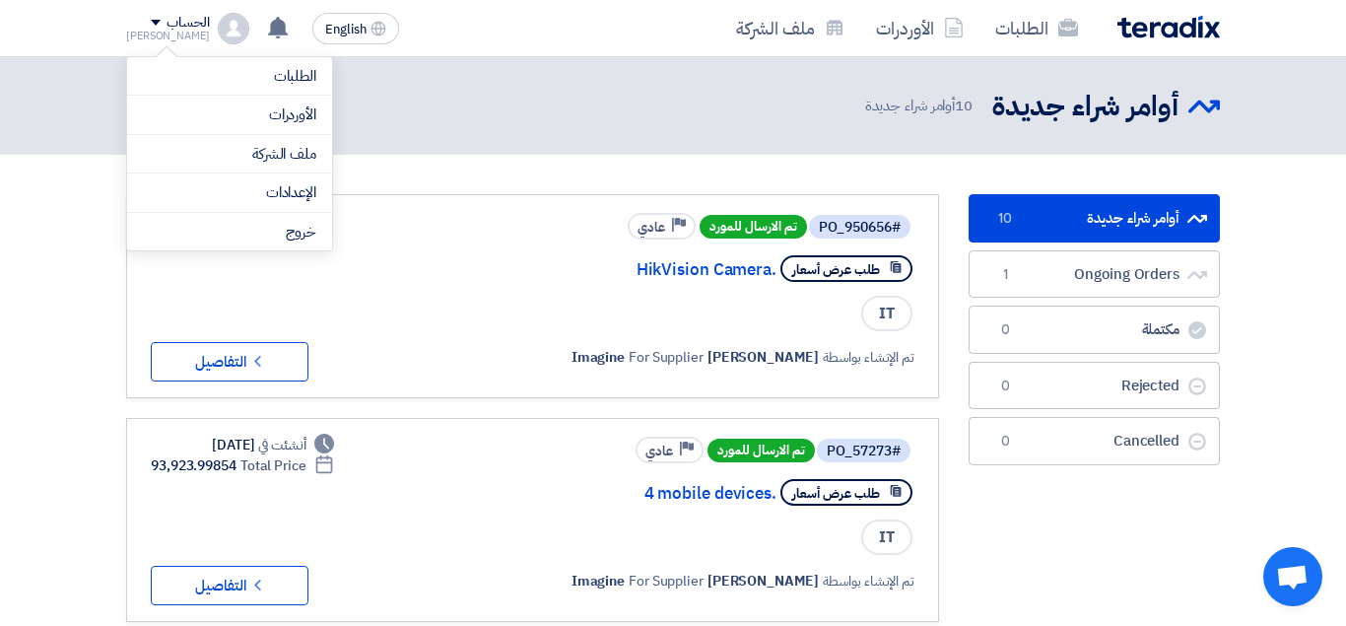
click at [520, 142] on header "أوامر شراء جديدة أوامر شراء جديدة 10 أوامر شراء جديدة" at bounding box center [673, 106] width 1346 height 98
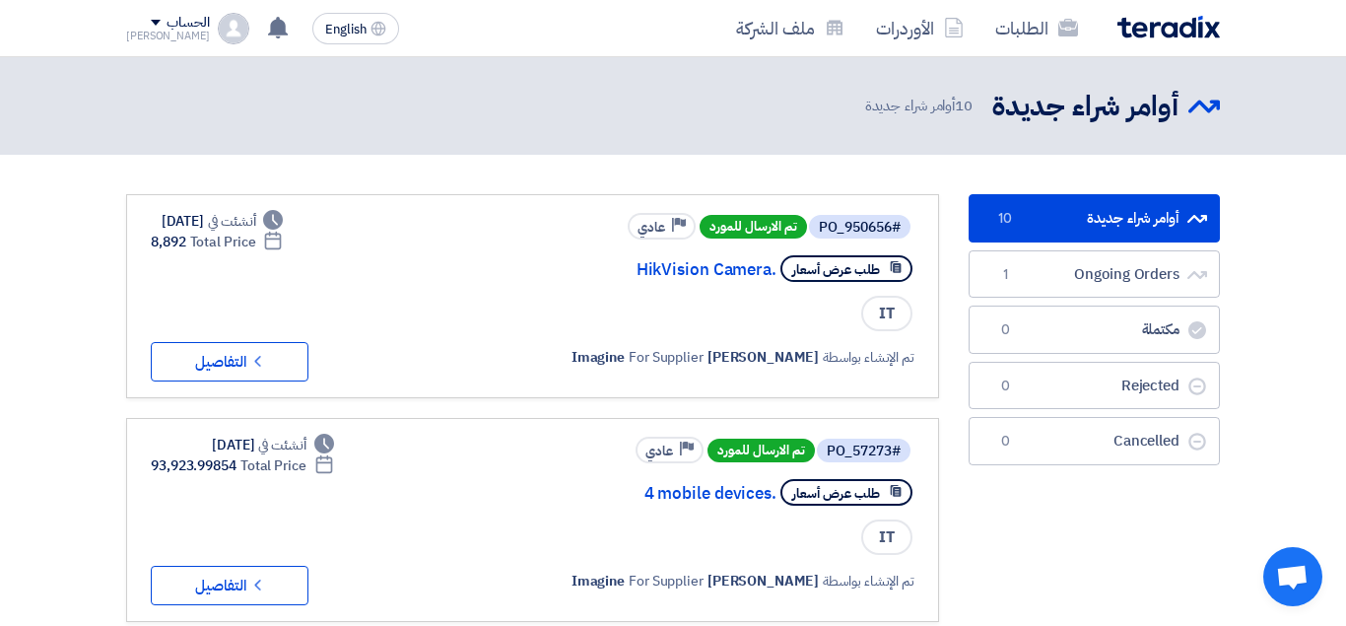
click at [503, 99] on div "أوامر شراء جديدة أوامر شراء جديدة 10 أوامر شراء جديدة" at bounding box center [672, 106] width 1093 height 38
click at [495, 102] on div "أوامر شراء جديدة أوامر شراء جديدة 10 أوامر شراء جديدة" at bounding box center [672, 106] width 1093 height 38
click at [472, 97] on div "أوامر شراء جديدة أوامر شراء جديدة 10 أوامر شراء جديدة" at bounding box center [672, 106] width 1093 height 38
click at [166, 28] on div "الحساب" at bounding box center [187, 23] width 42 height 17
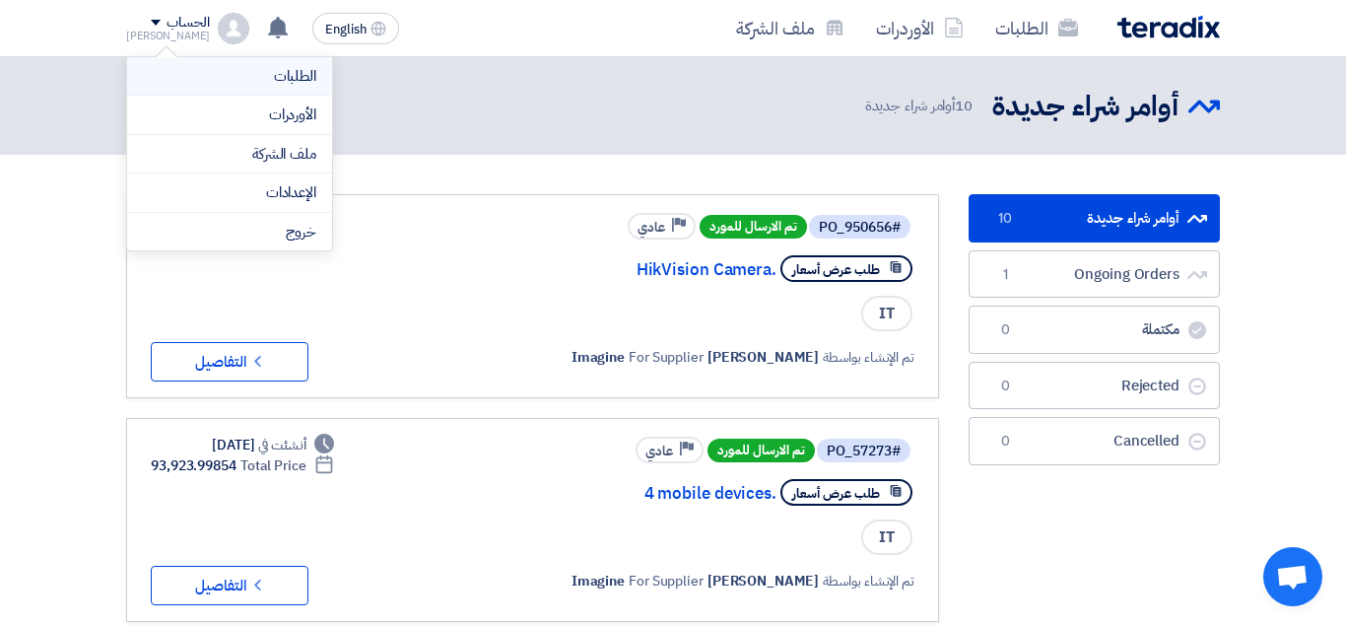
click at [254, 72] on link "الطلبات" at bounding box center [229, 76] width 173 height 23
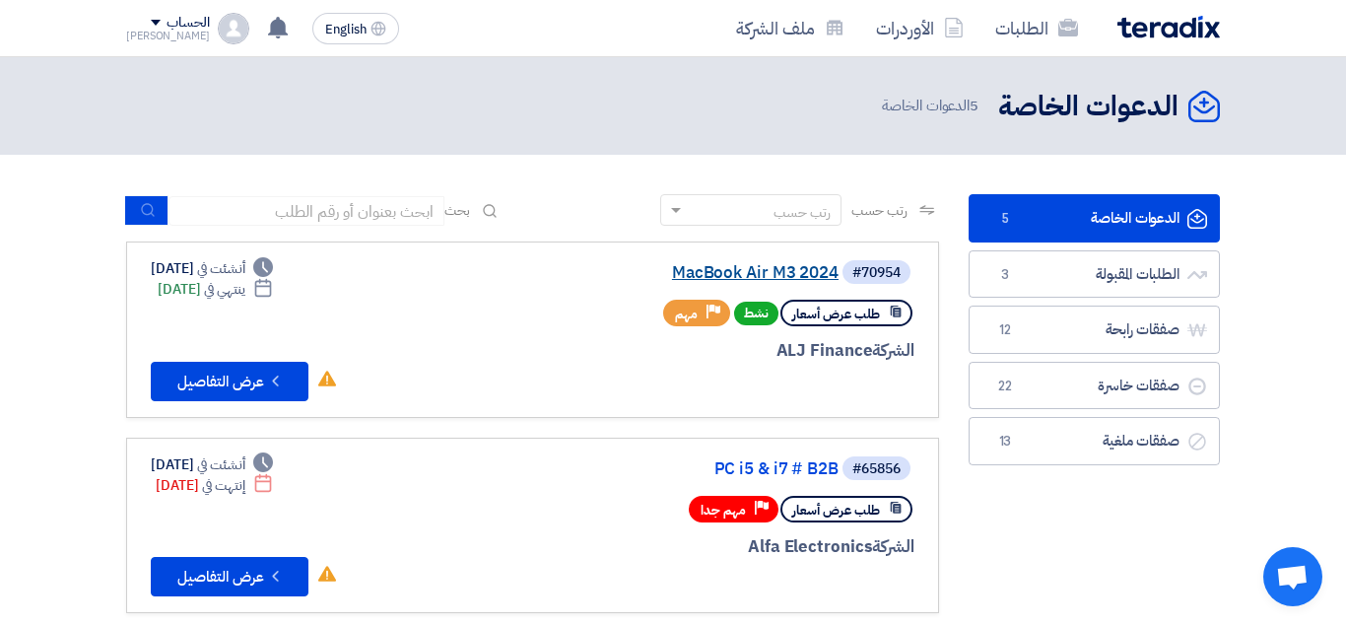
click at [762, 270] on link "MacBook Air M3 2024" at bounding box center [641, 273] width 394 height 18
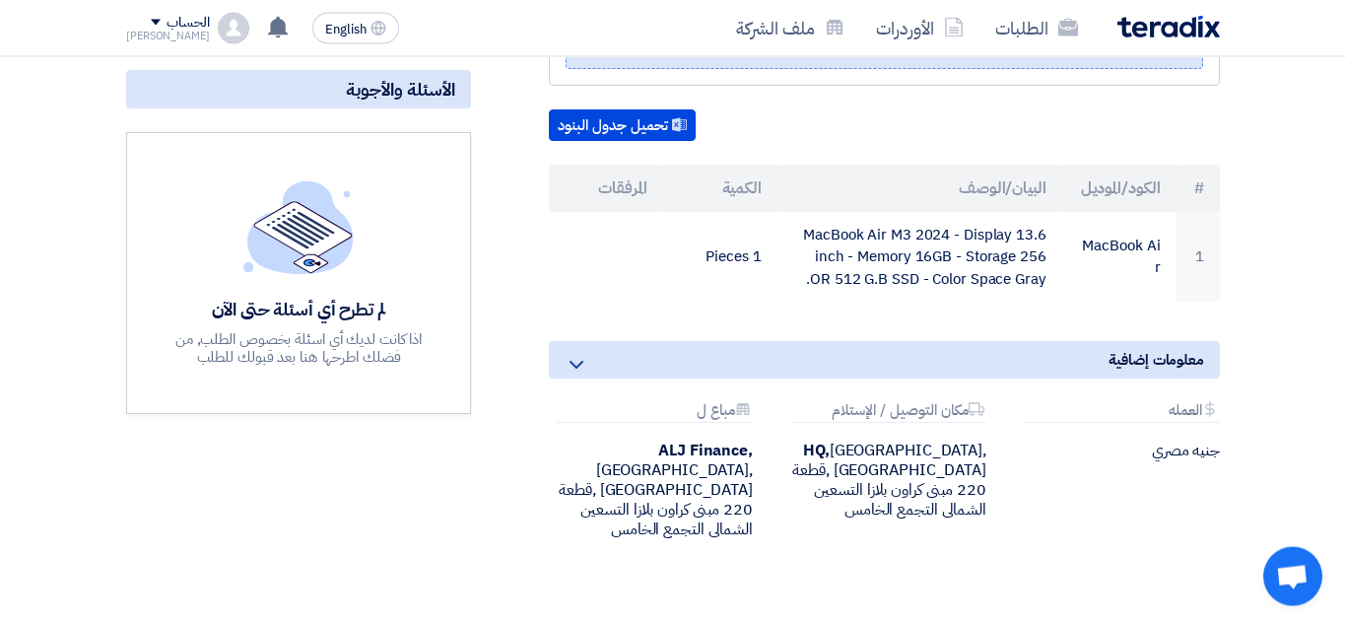
scroll to position [396, 0]
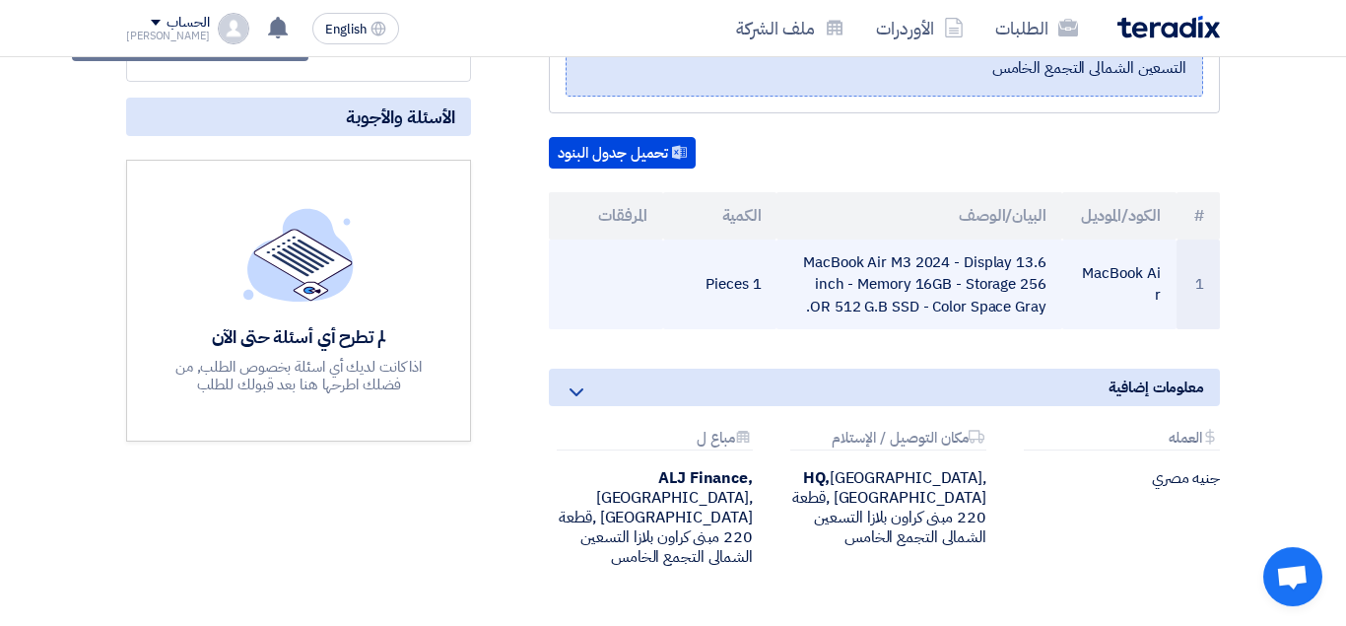
click at [825, 239] on td "MacBook Air M3 2024 - Display 13.6 inch - Memory 16GB - Storage 256 OR 512 G.B …" at bounding box center [918, 284] width 285 height 91
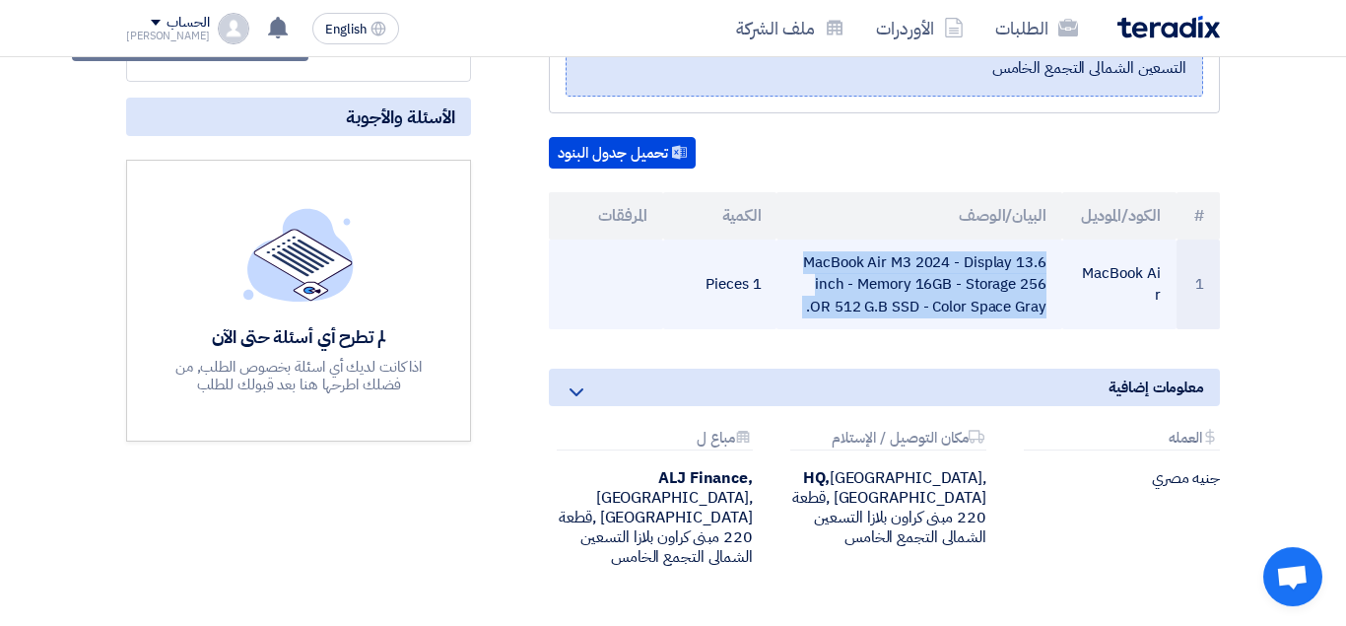
click at [825, 239] on td "MacBook Air M3 2024 - Display 13.6 inch - Memory 16GB - Storage 256 OR 512 G.B …" at bounding box center [918, 284] width 285 height 91
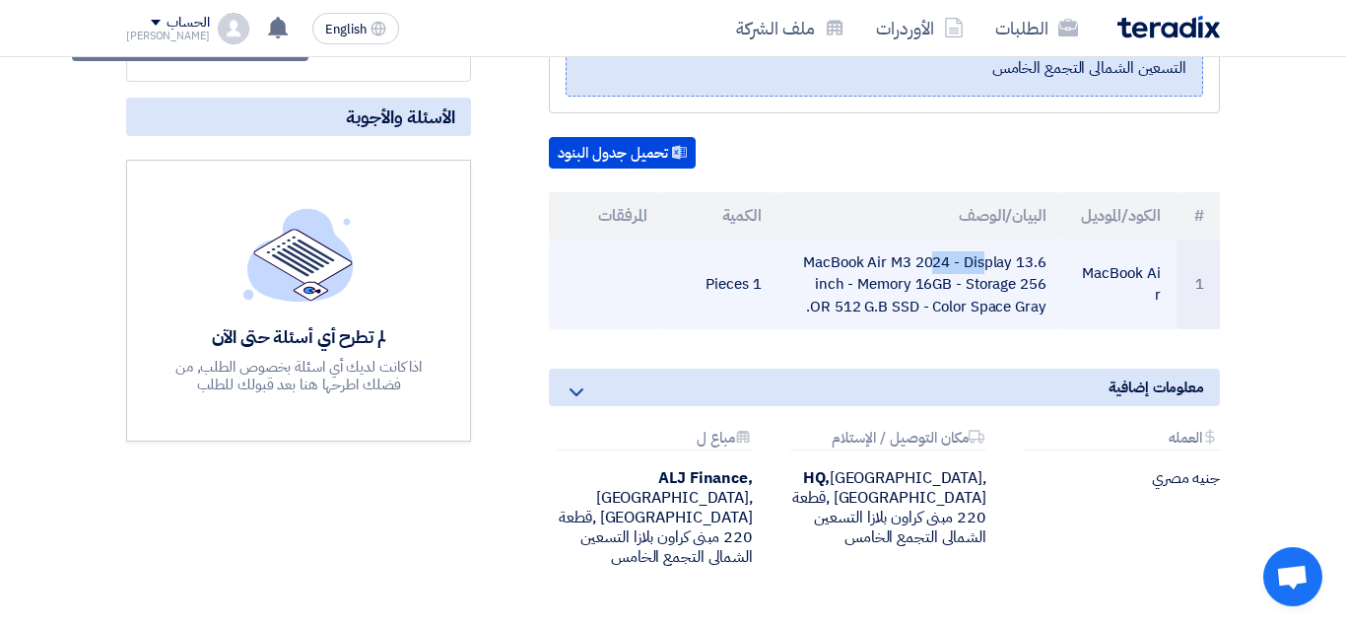
click at [825, 239] on td "MacBook Air M3 2024 - Display 13.6 inch - Memory 16GB - Storage 256 OR 512 G.B …" at bounding box center [918, 284] width 285 height 91
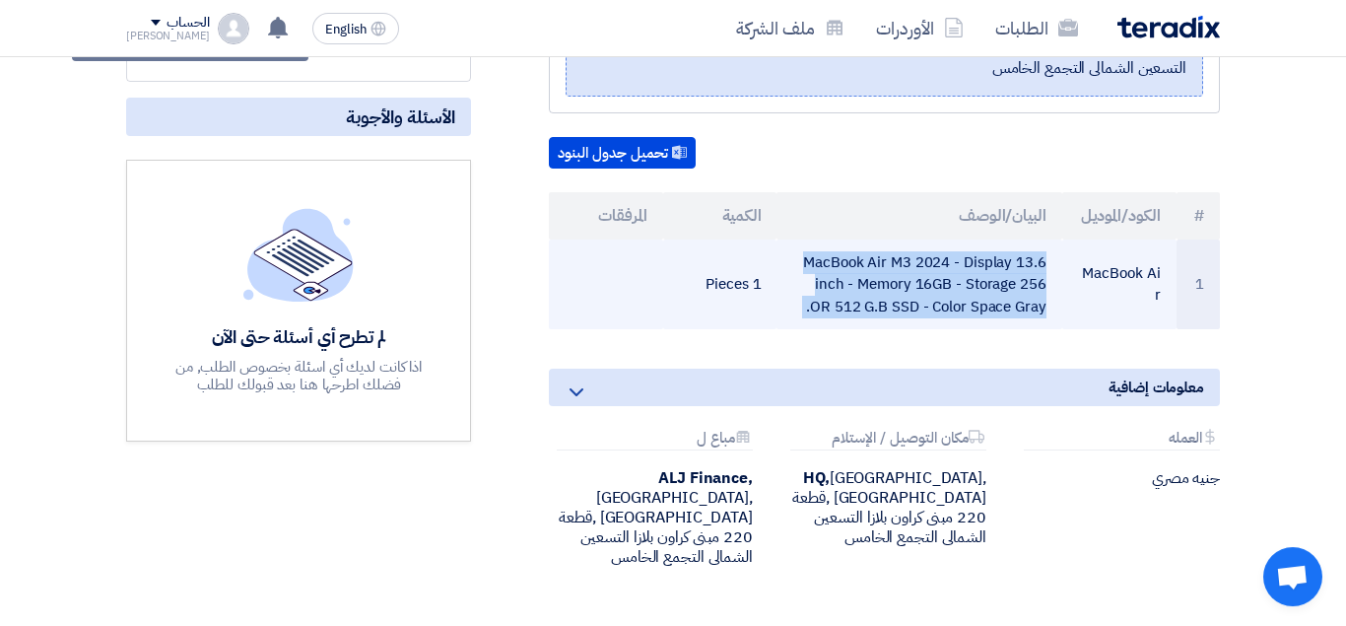
click at [825, 239] on td "MacBook Air M3 2024 - Display 13.6 inch - Memory 16GB - Storage 256 OR 512 G.B …" at bounding box center [918, 284] width 285 height 91
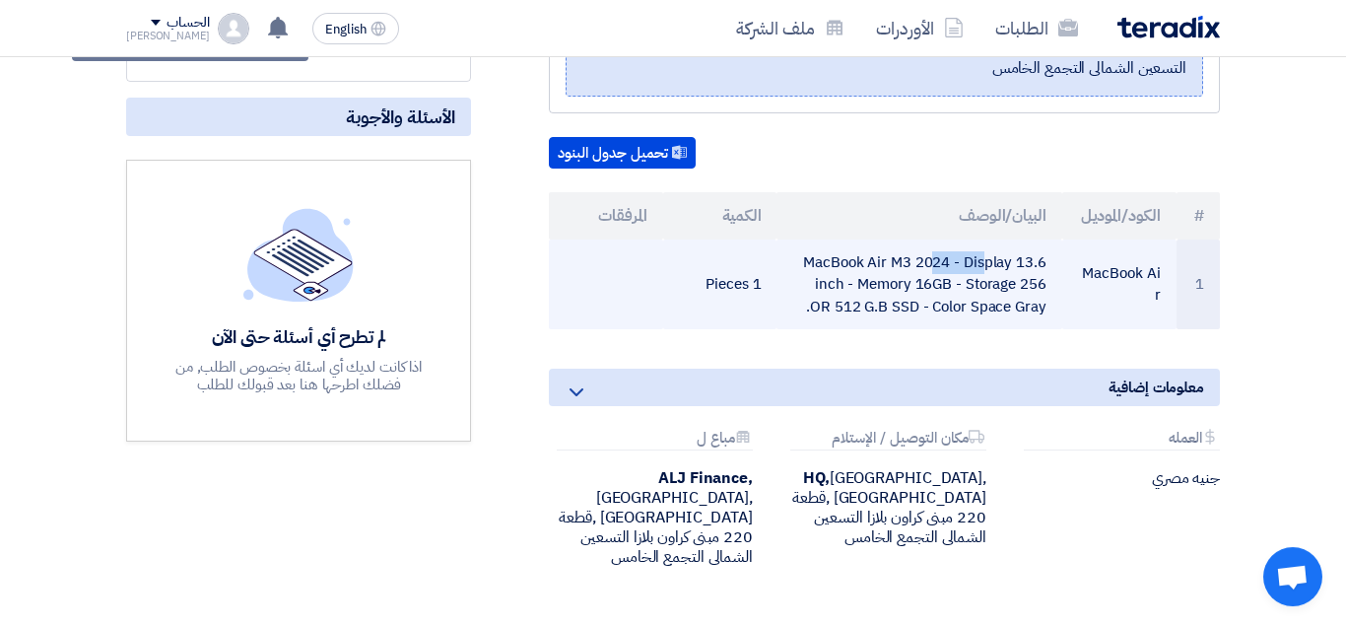
click at [825, 239] on td "MacBook Air M3 2024 - Display 13.6 inch - Memory 16GB - Storage 256 OR 512 G.B …" at bounding box center [918, 284] width 285 height 91
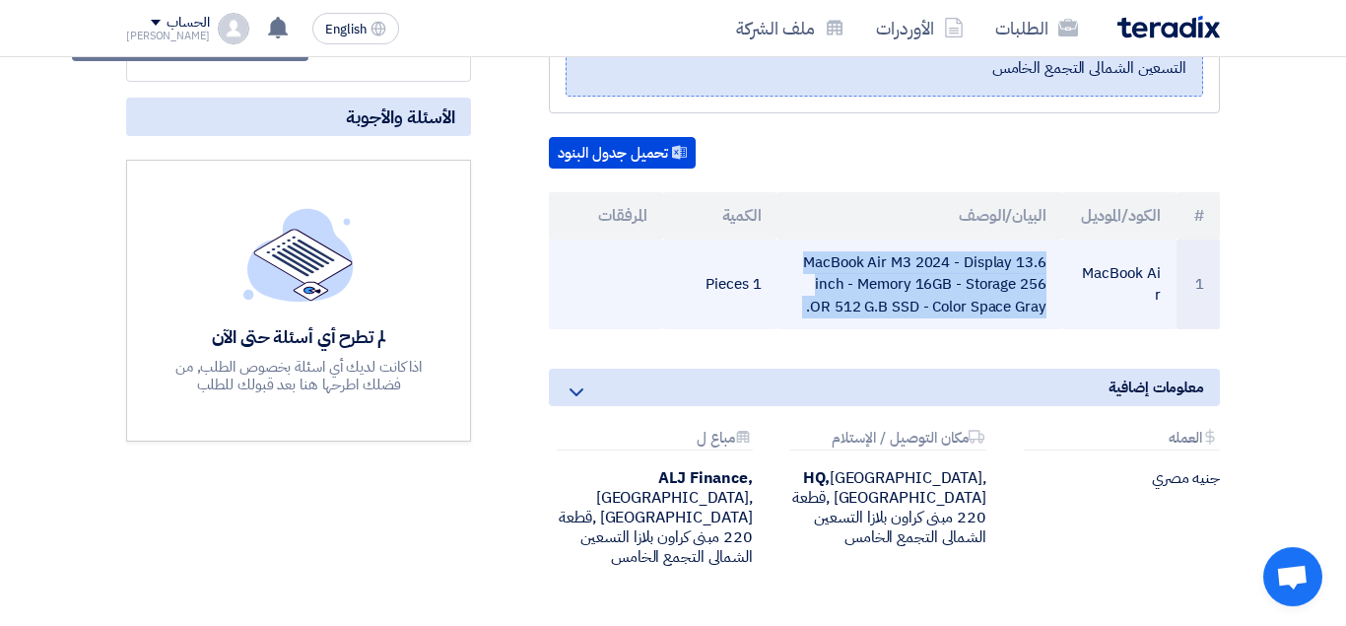
click at [825, 239] on td "MacBook Air M3 2024 - Display 13.6 inch - Memory 16GB - Storage 256 OR 512 G.B …" at bounding box center [918, 284] width 285 height 91
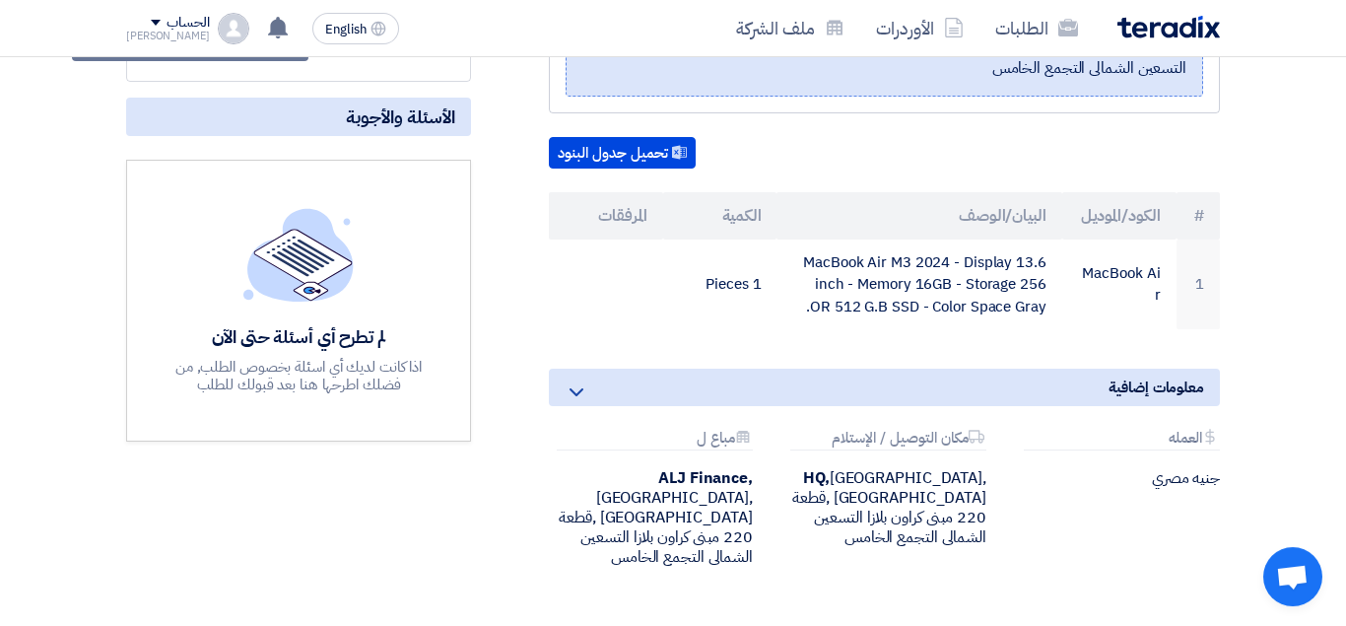
click at [1107, 560] on div "MacBook Air M3 2024 بيانات العميل [PERSON_NAME] Senior Admin & Procurement Offi…" at bounding box center [672, 287] width 1123 height 761
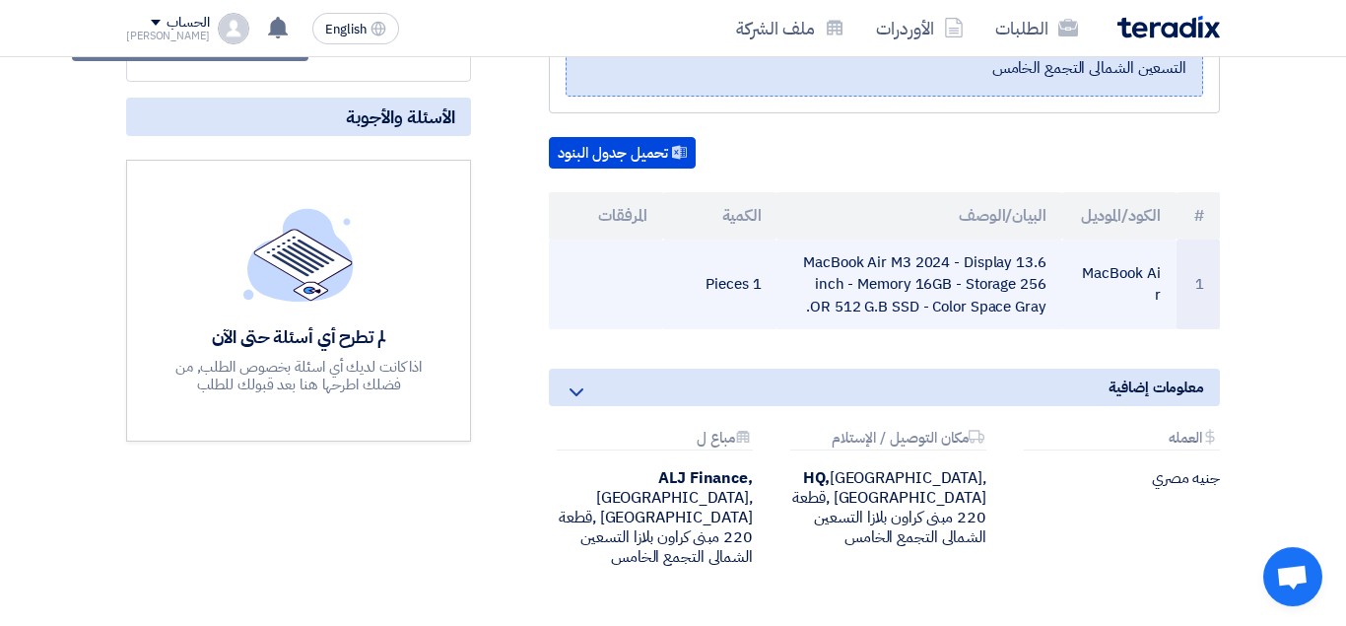
drag, startPoint x: 808, startPoint y: 239, endPoint x: 1055, endPoint y: 290, distance: 252.3
click at [1055, 290] on td "MacBook Air M3 2024 - Display 13.6 inch - Memory 16GB - Storage 256 OR 512 G.B …" at bounding box center [918, 284] width 285 height 91
